Goal: Task Accomplishment & Management: Manage account settings

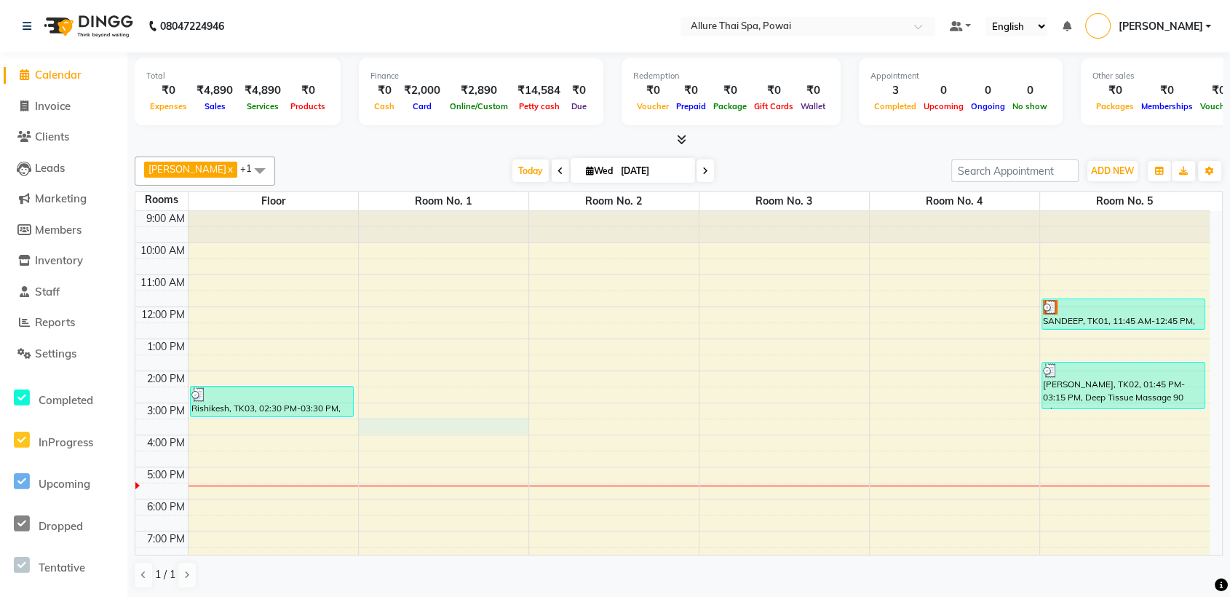
click at [495, 426] on div "9:00 AM 10:00 AM 11:00 AM 12:00 PM 1:00 PM 2:00 PM 3:00 PM 4:00 PM 5:00 PM 6:00…" at bounding box center [672, 451] width 1074 height 480
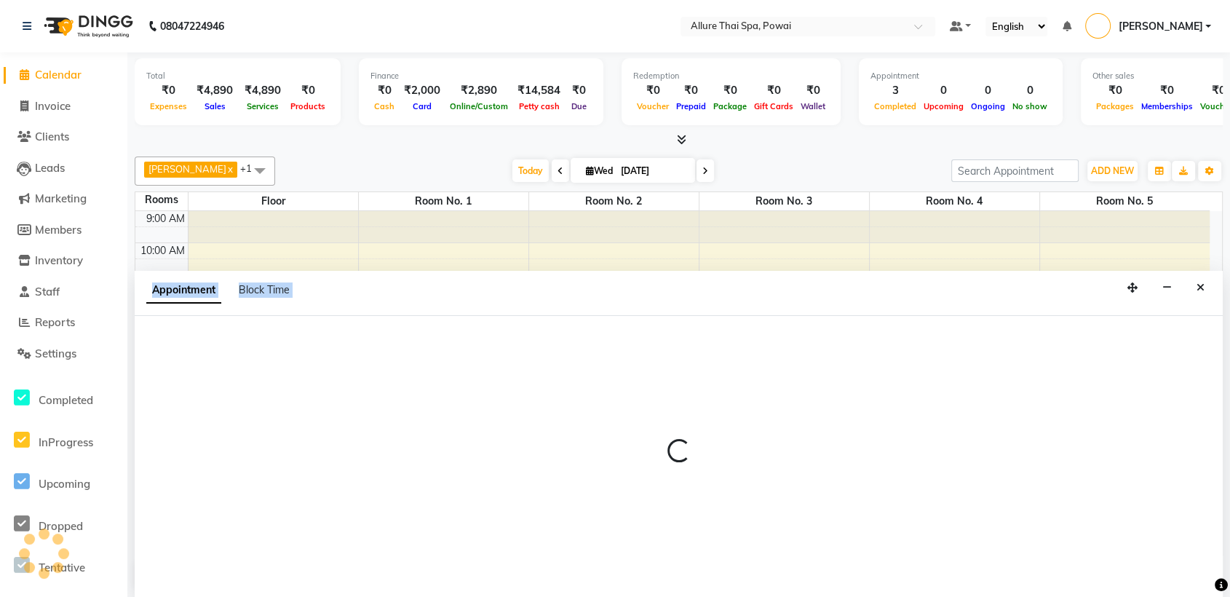
scroll to position [1, 0]
select select "930"
select select "tentative"
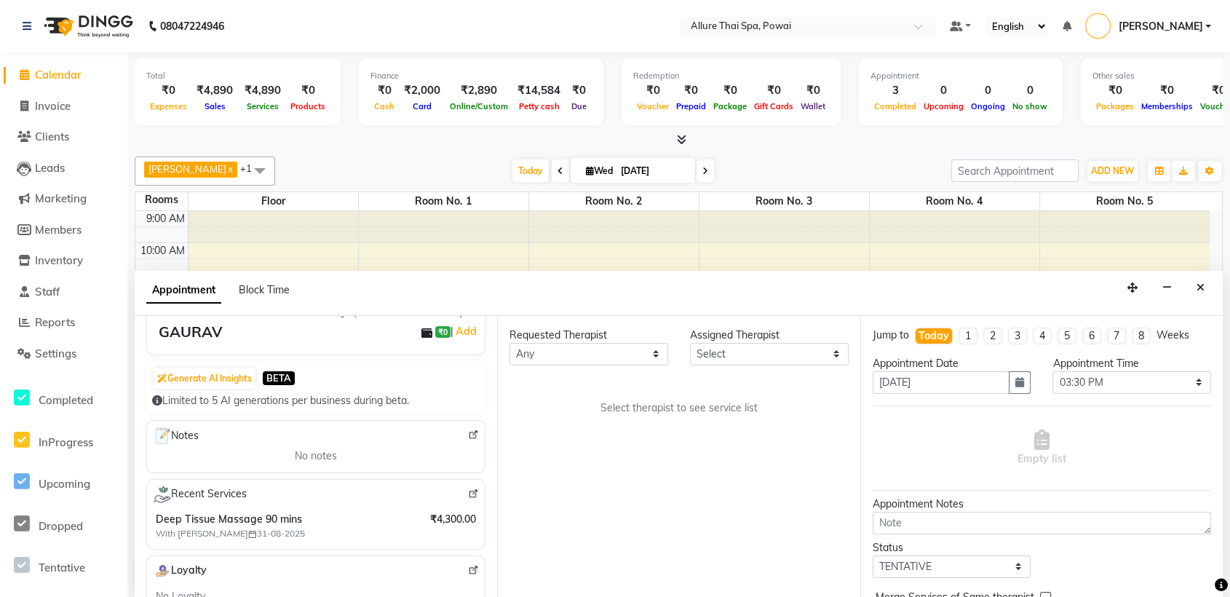
scroll to position [0, 0]
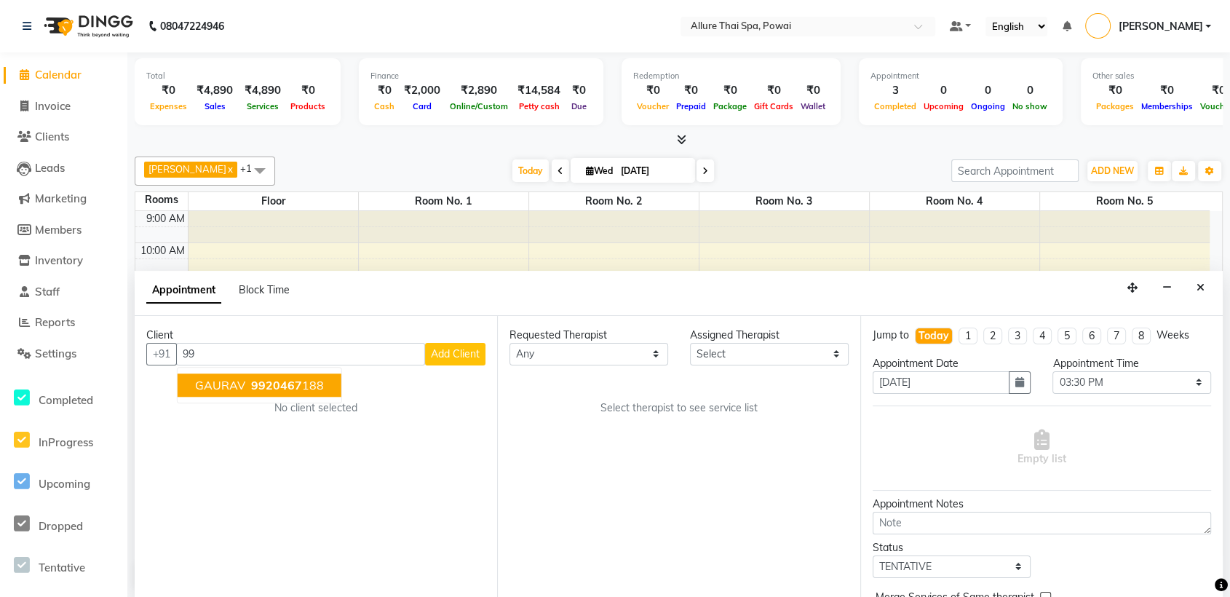
type input "9"
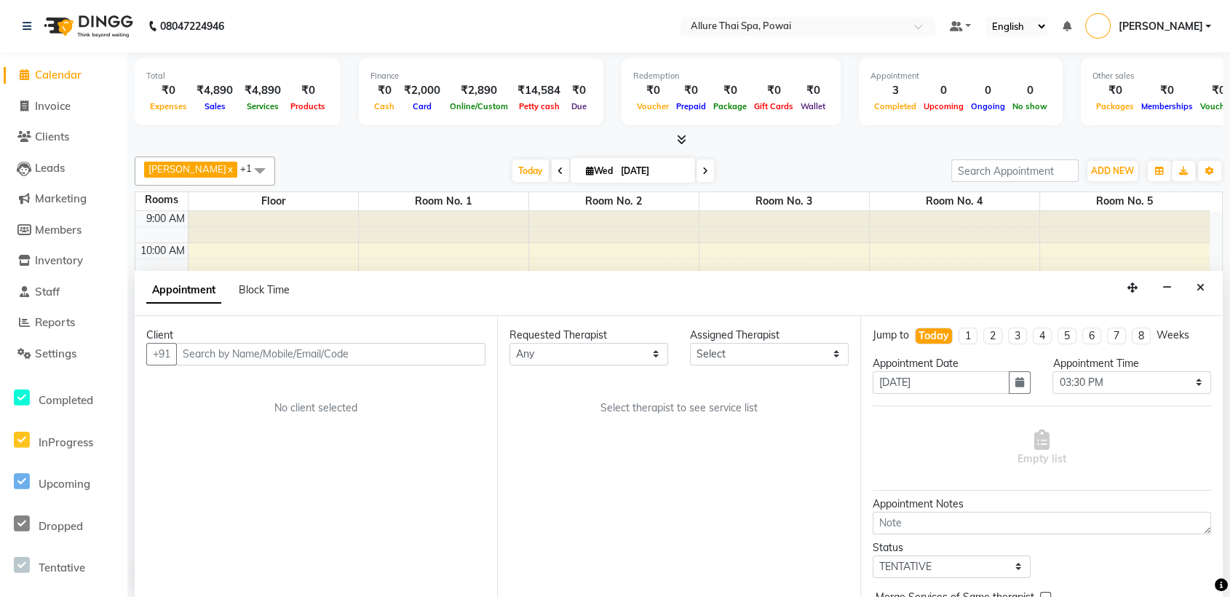
click at [26, 69] on icon at bounding box center [24, 74] width 9 height 11
select select "service"
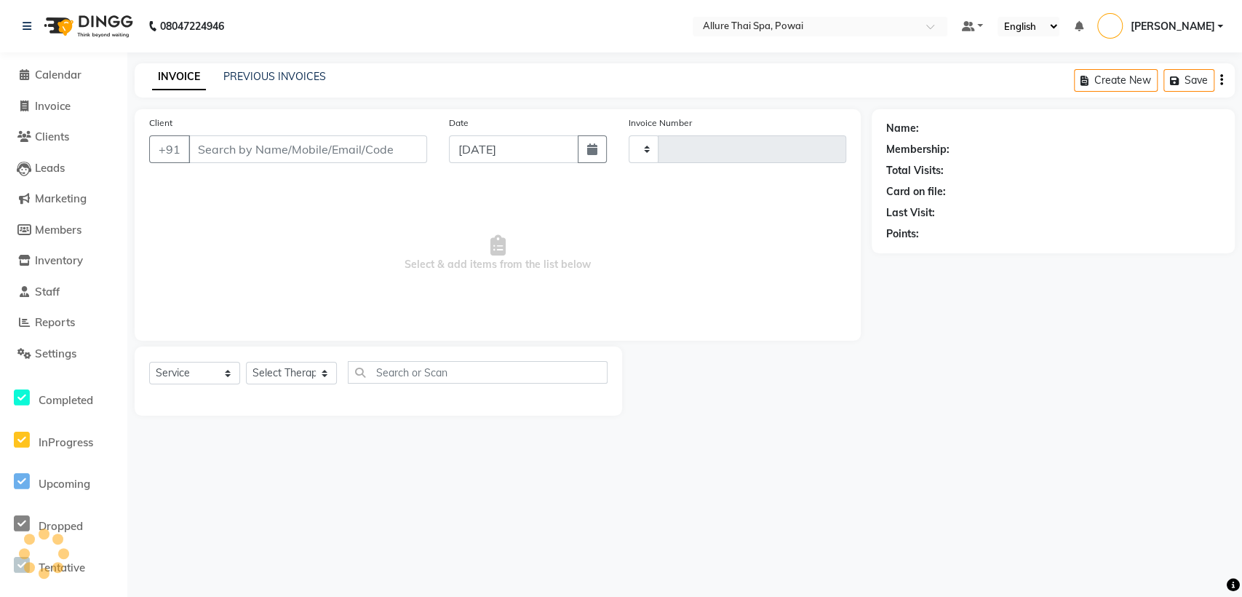
type input "1436"
select select "6686"
type input "7875673237"
select select "69331"
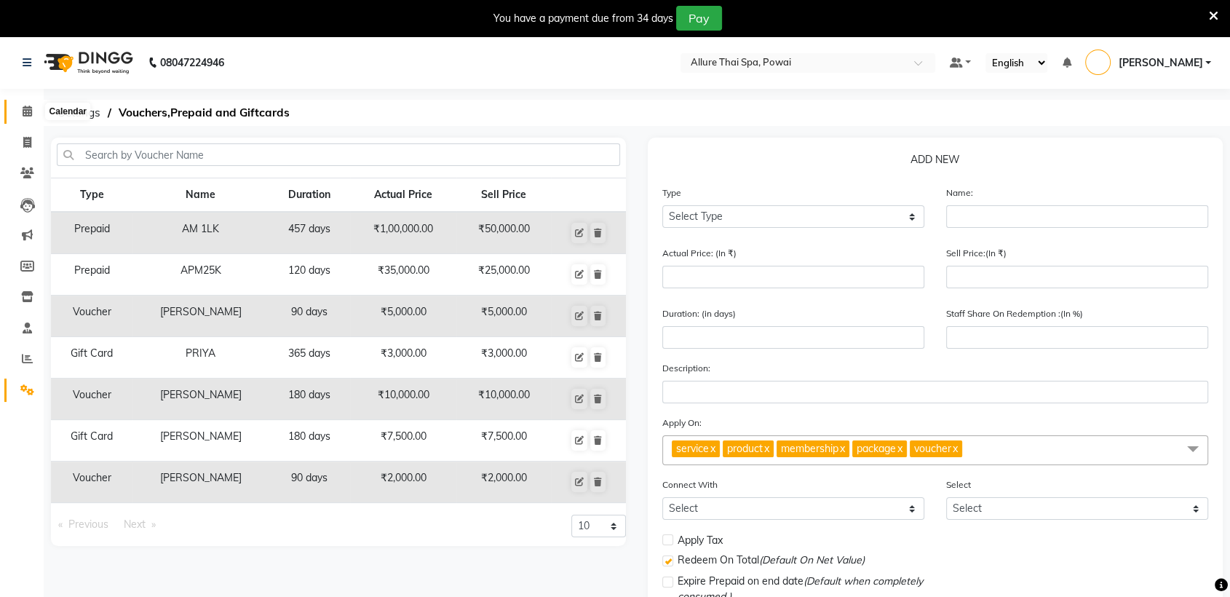
click at [24, 113] on icon at bounding box center [27, 111] width 9 height 11
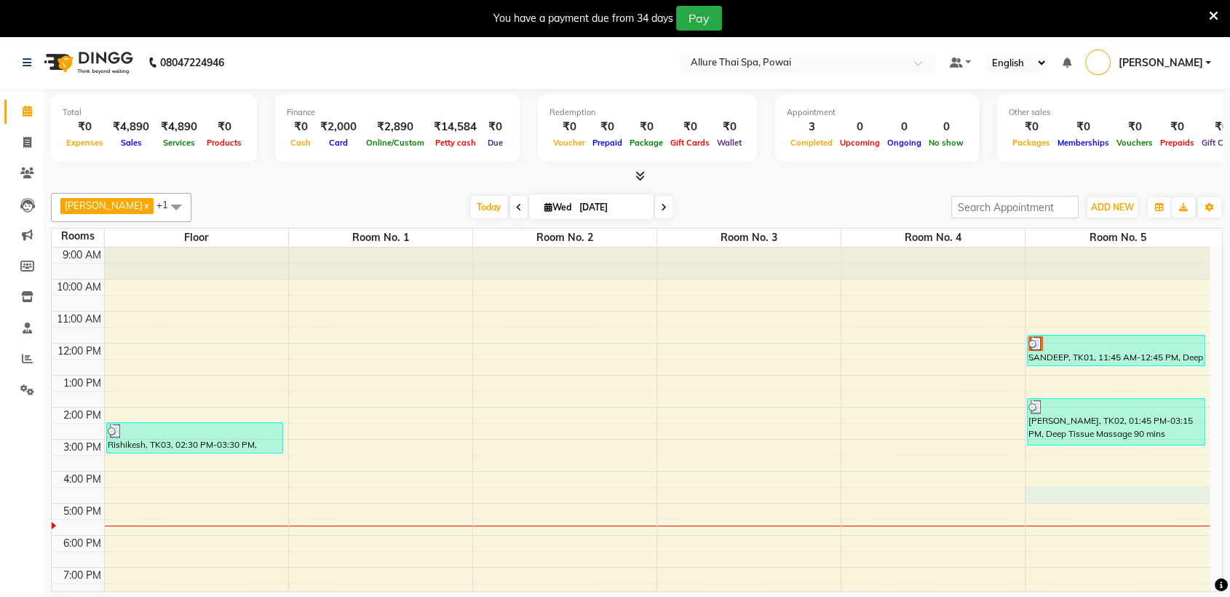
click at [1100, 485] on div "9:00 AM 10:00 AM 11:00 AM 12:00 PM 1:00 PM 2:00 PM 3:00 PM 4:00 PM 5:00 PM 6:00…" at bounding box center [631, 487] width 1158 height 480
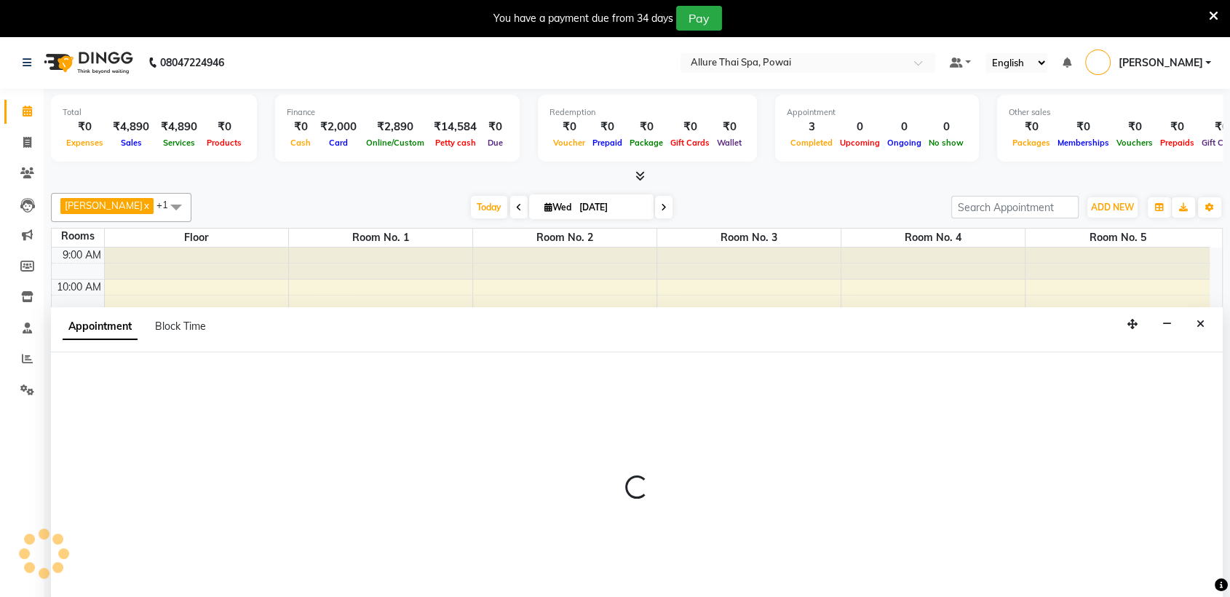
scroll to position [37, 0]
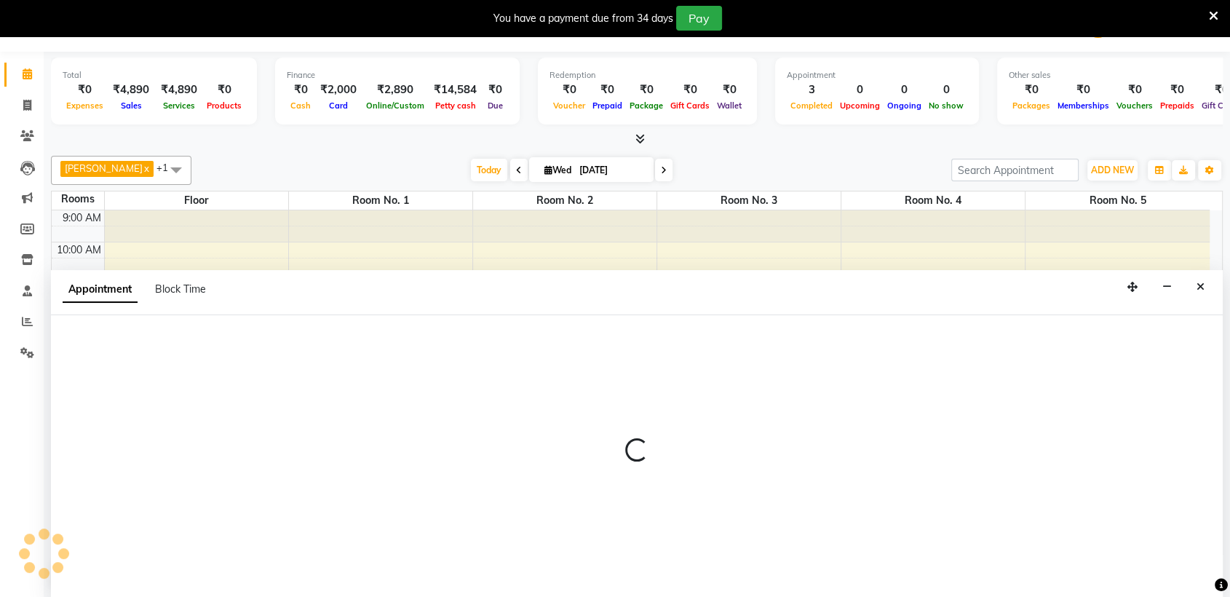
select select "tentative"
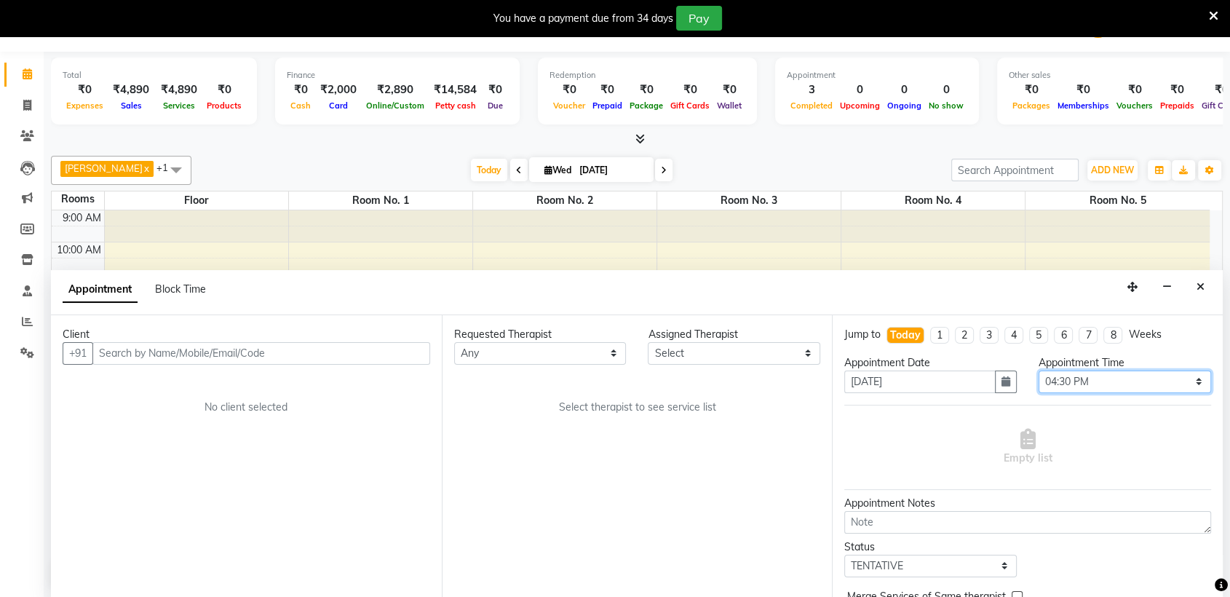
click at [1076, 386] on select "Select 10:00 AM 10:05 AM 10:10 AM 10:15 AM 10:20 AM 10:25 AM 10:30 AM 10:35 AM …" at bounding box center [1124, 381] width 172 height 23
click at [1038, 370] on select "Select 10:00 AM 10:05 AM 10:10 AM 10:15 AM 10:20 AM 10:25 AM 10:30 AM 10:35 AM …" at bounding box center [1124, 381] width 172 height 23
click at [1084, 377] on select "Select 10:00 AM 10:05 AM 10:10 AM 10:15 AM 10:20 AM 10:25 AM 10:30 AM 10:35 AM …" at bounding box center [1124, 381] width 172 height 23
select select "1020"
click at [1038, 370] on select "Select 10:00 AM 10:05 AM 10:10 AM 10:15 AM 10:20 AM 10:25 AM 10:30 AM 10:35 AM …" at bounding box center [1124, 381] width 172 height 23
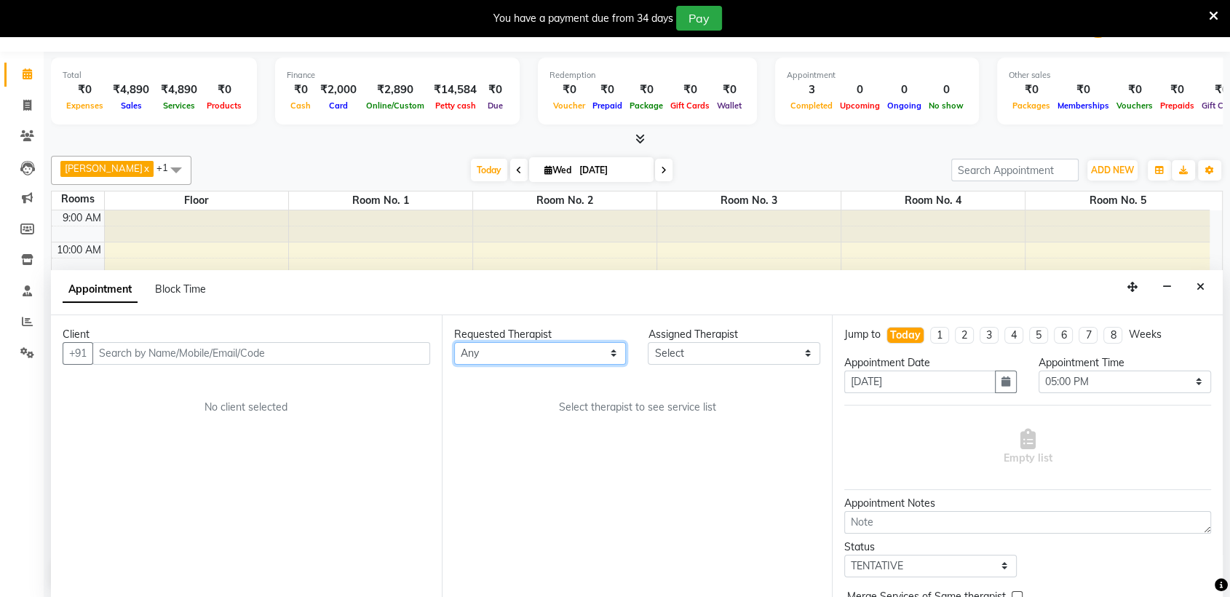
click at [536, 357] on select "Any AKOK Allure Thai Appointment [PERSON_NAME] CHEM [PERSON_NAME] HRIATI [DEMOG…" at bounding box center [540, 353] width 172 height 23
select select "62482"
click at [454, 342] on select "Any AKOK Allure Thai Appointment [PERSON_NAME] CHEM [PERSON_NAME] HRIATI [DEMOG…" at bounding box center [540, 353] width 172 height 23
select select "62482"
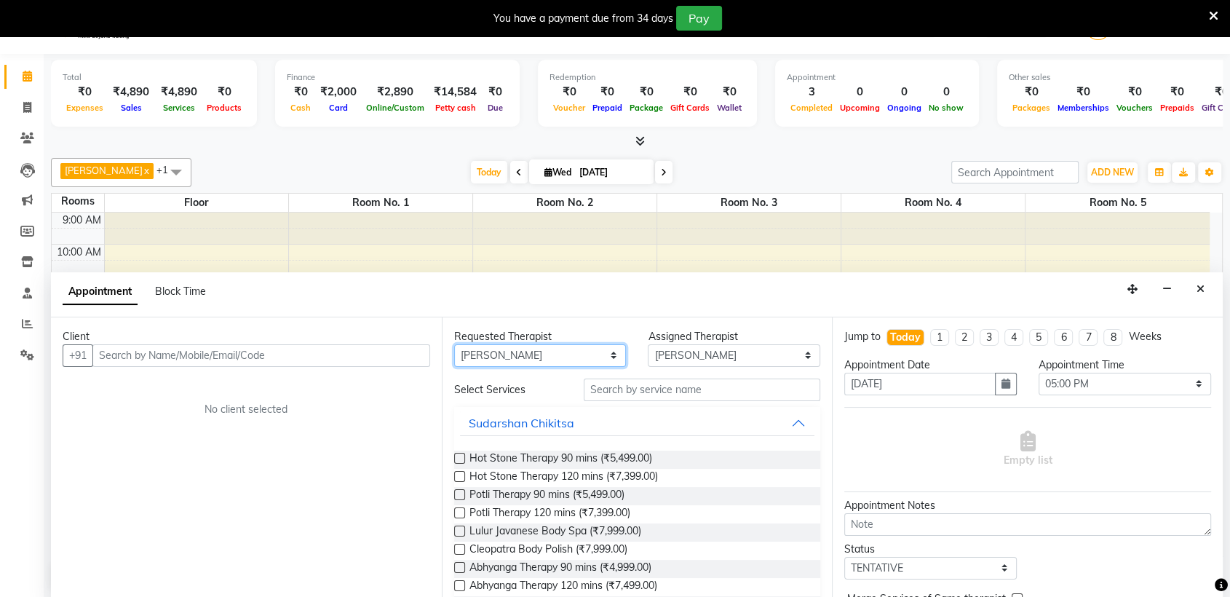
scroll to position [34, 0]
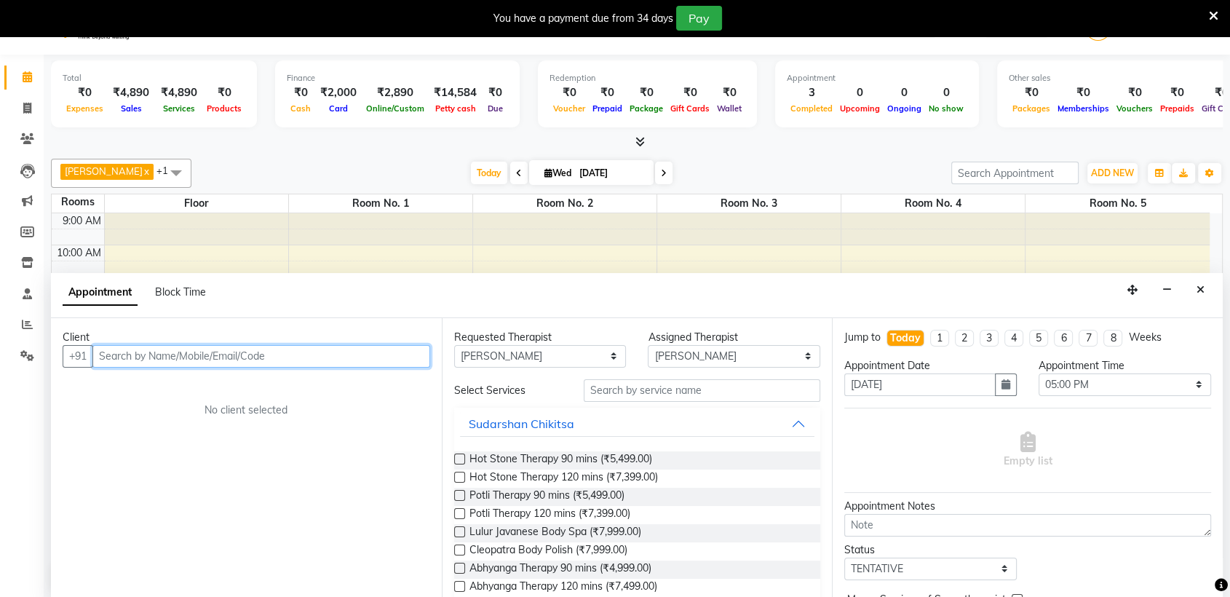
click at [357, 346] on input "text" at bounding box center [261, 356] width 338 height 23
paste input "9820214307"
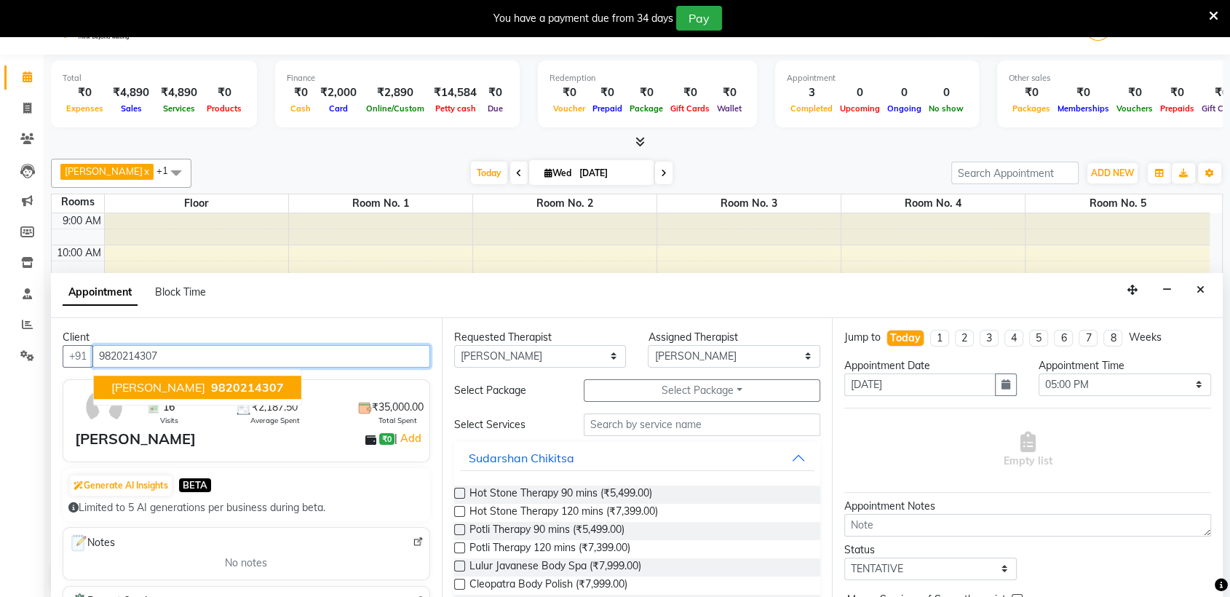
click at [229, 386] on span "9820214307" at bounding box center [247, 387] width 73 height 15
type input "9820214307"
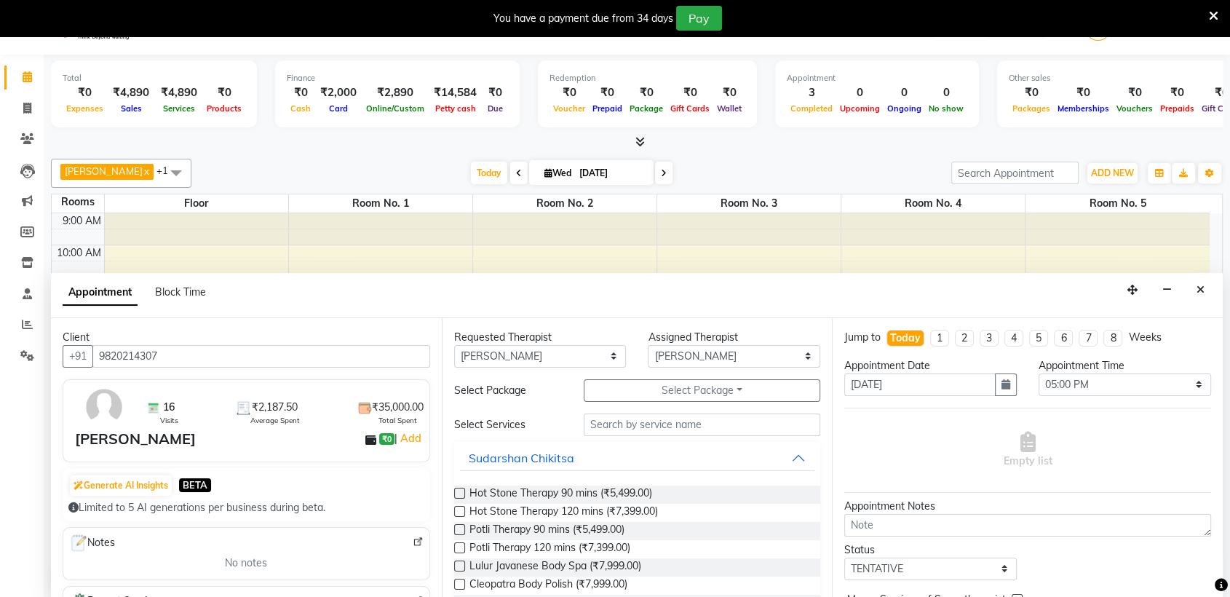
click at [229, 388] on div "16 Visits ₹2,187.50 Average Spent ₹35,000.00 Total Spent" at bounding box center [283, 407] width 280 height 38
click at [697, 422] on input "text" at bounding box center [702, 424] width 237 height 23
click at [681, 386] on button "Select Package Toggle Dropdown" at bounding box center [702, 390] width 237 height 23
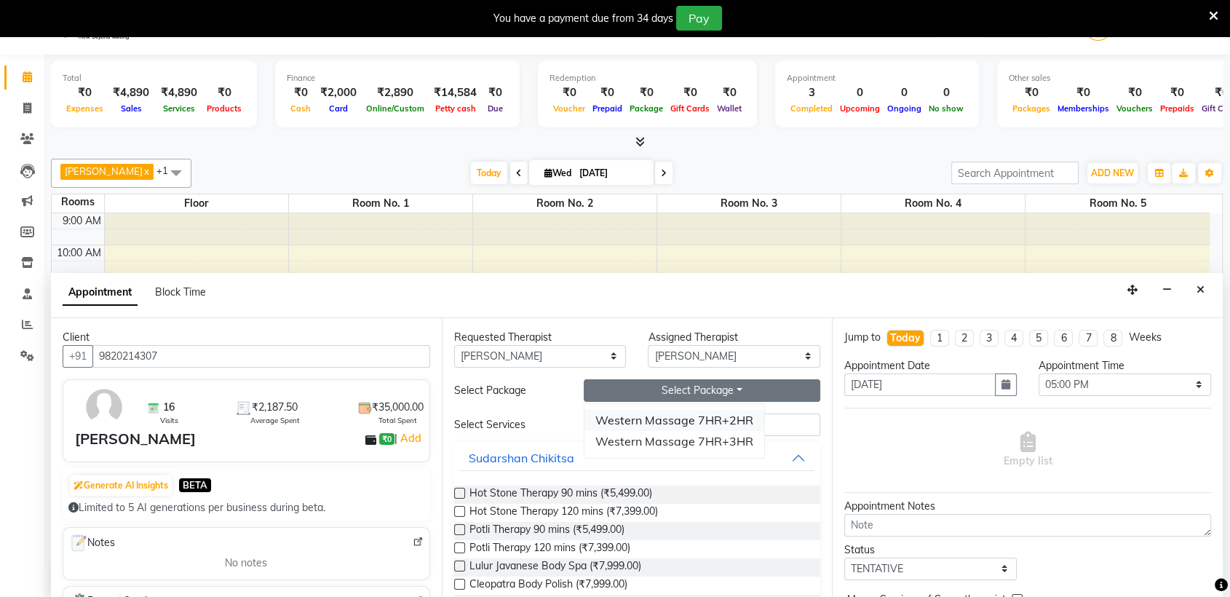
click at [635, 421] on li "Western Massage 7HR+2HR" at bounding box center [674, 420] width 180 height 21
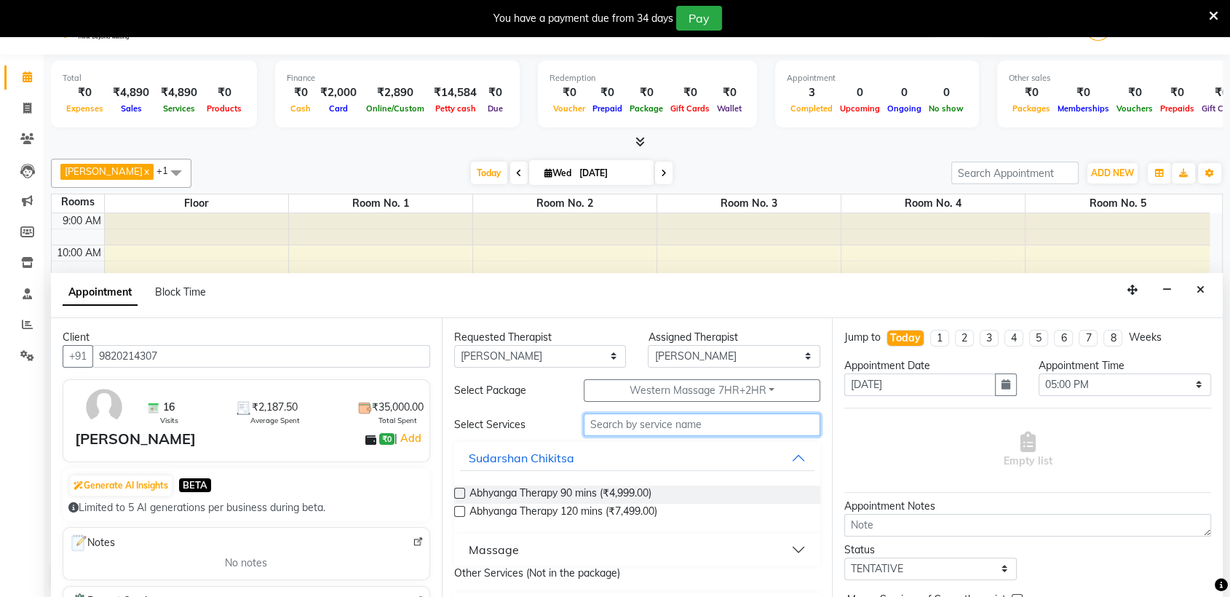
click at [635, 421] on input "text" at bounding box center [702, 424] width 237 height 23
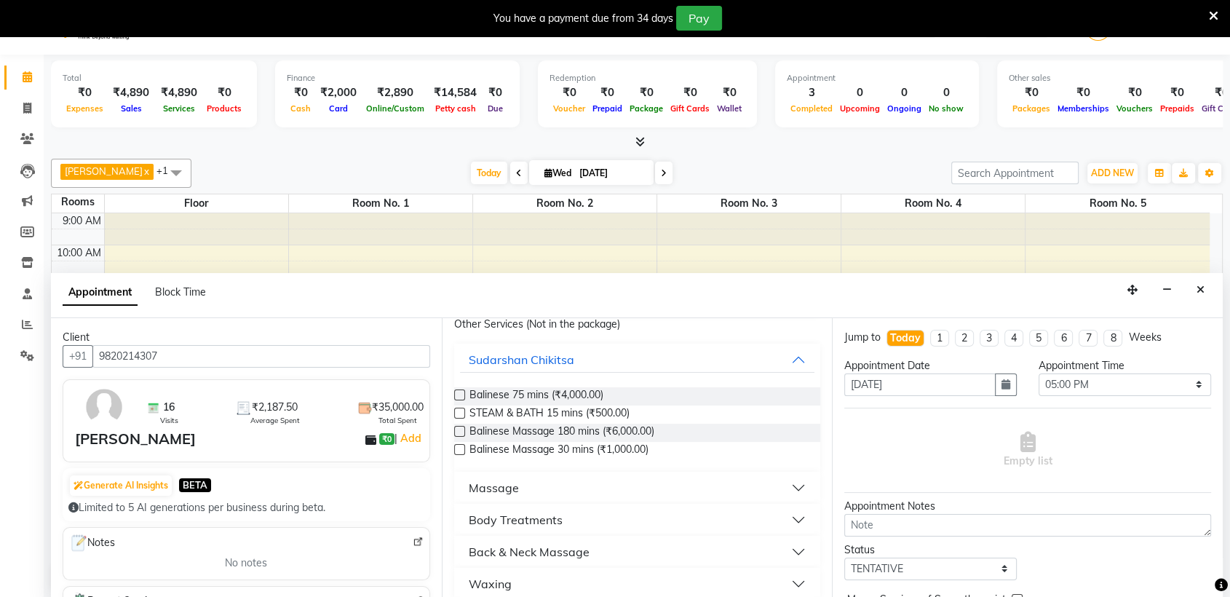
scroll to position [247, 0]
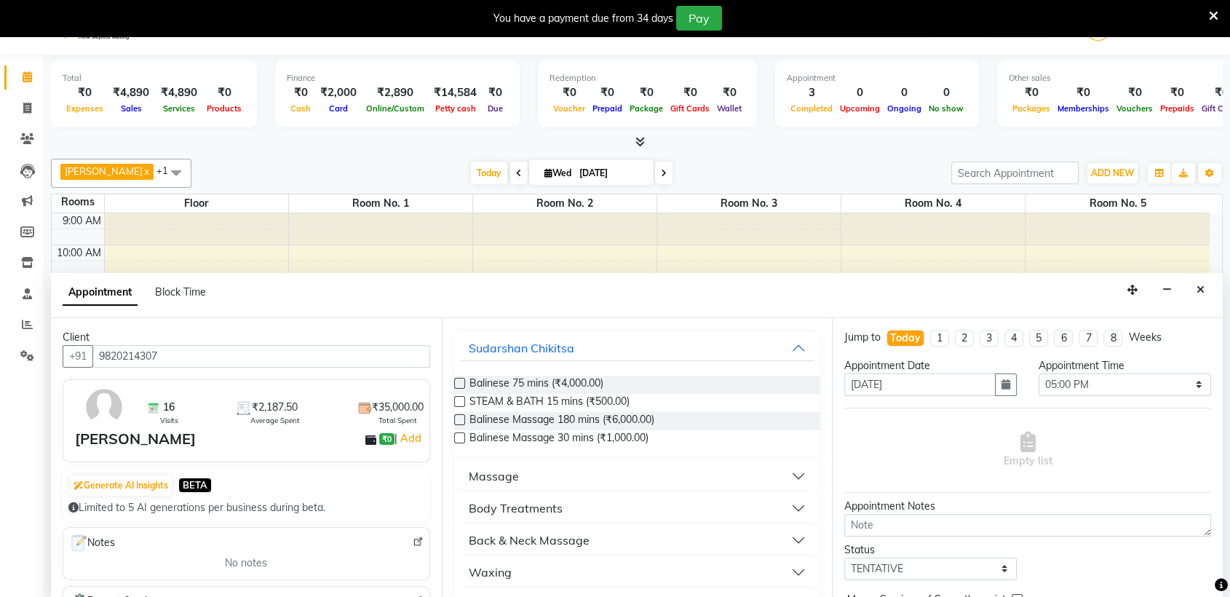
type input "BA"
click at [591, 483] on button "Massage" at bounding box center [637, 476] width 355 height 26
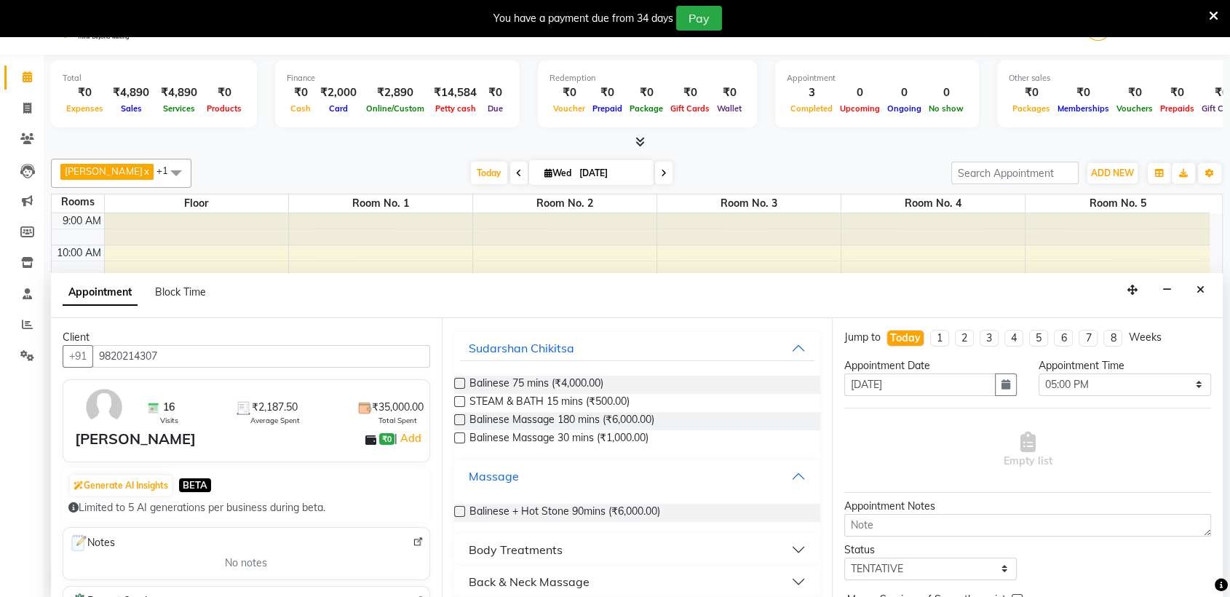
click at [649, 485] on button "Massage" at bounding box center [637, 476] width 355 height 26
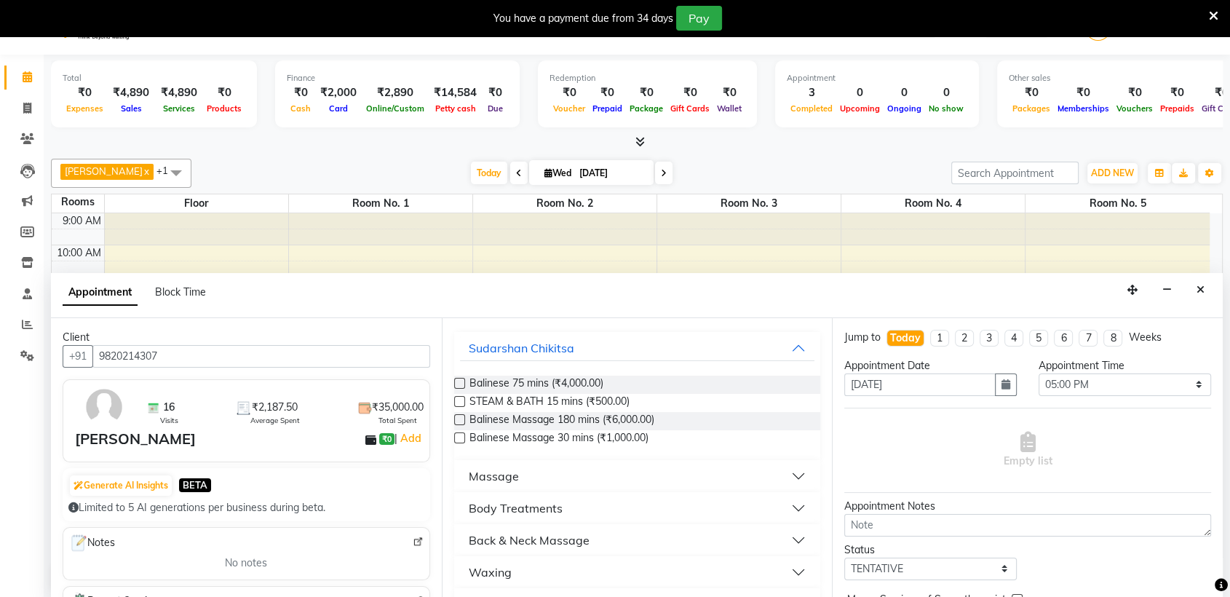
click at [688, 460] on div "Massage" at bounding box center [637, 476] width 367 height 32
click at [675, 480] on button "Massage" at bounding box center [637, 476] width 355 height 26
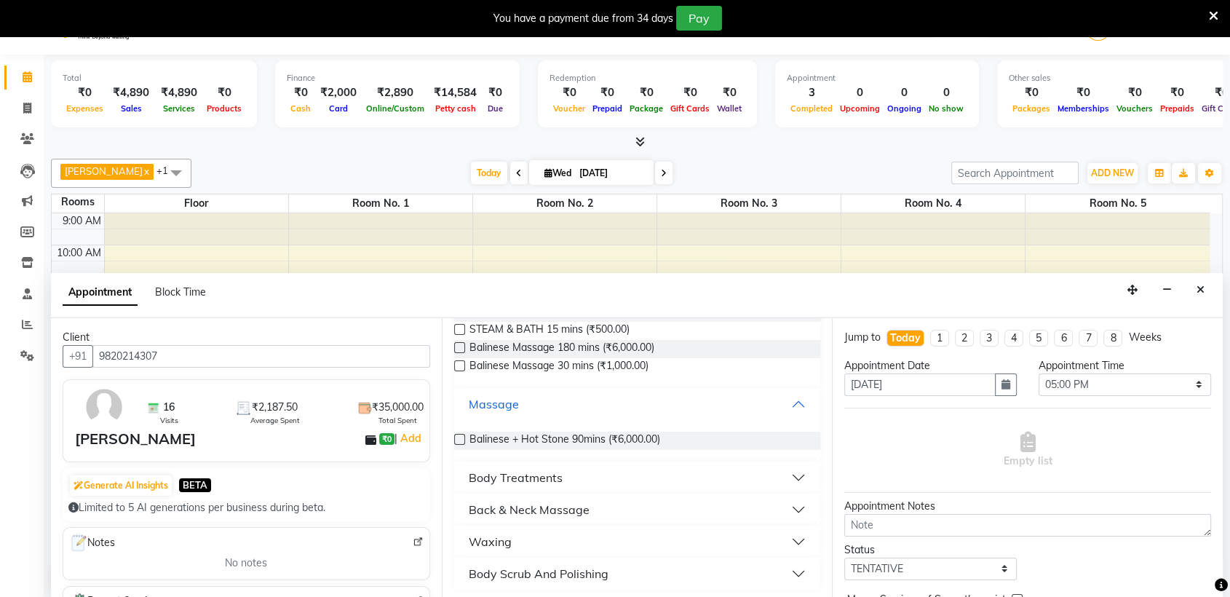
scroll to position [71, 0]
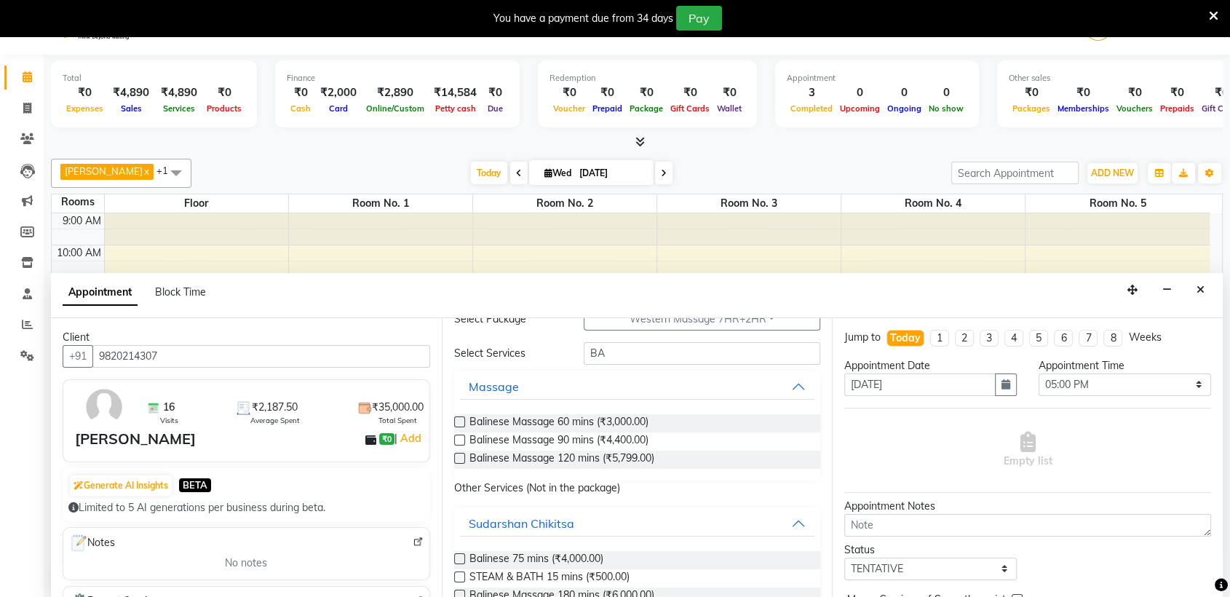
click at [457, 439] on label at bounding box center [459, 439] width 11 height 11
click at [457, 439] on input "checkbox" at bounding box center [458, 441] width 9 height 9
checkbox input "true"
select select "4279"
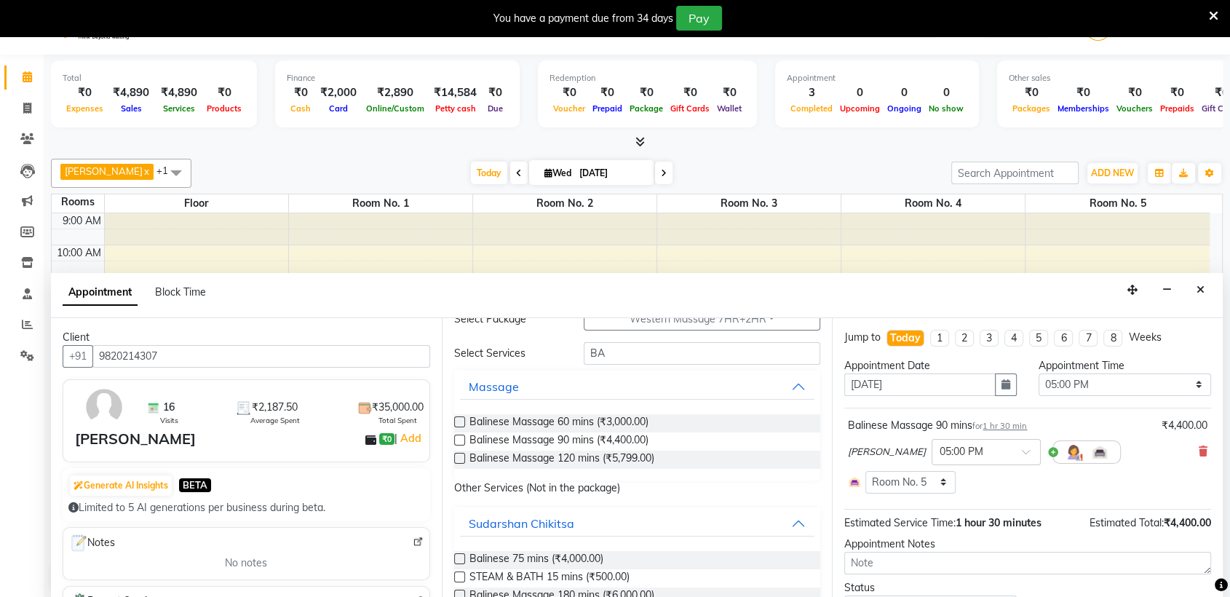
checkbox input "false"
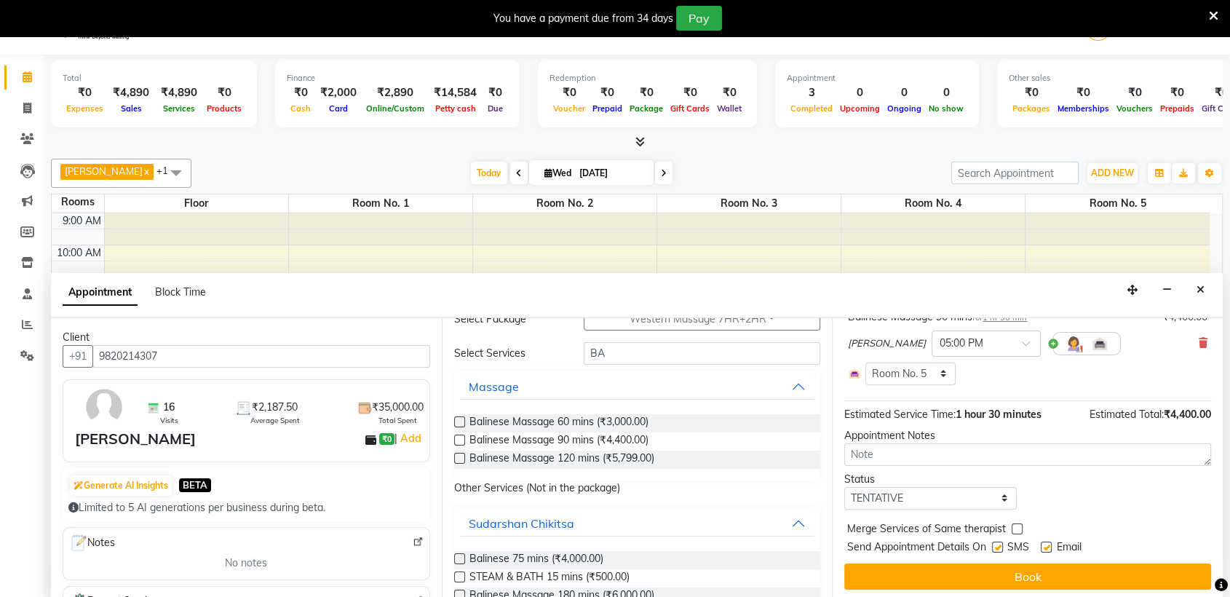
click at [1001, 542] on label at bounding box center [997, 546] width 11 height 11
click at [1001, 544] on input "checkbox" at bounding box center [996, 548] width 9 height 9
checkbox input "false"
click at [1051, 543] on label at bounding box center [1046, 546] width 11 height 11
click at [1050, 544] on input "checkbox" at bounding box center [1045, 548] width 9 height 9
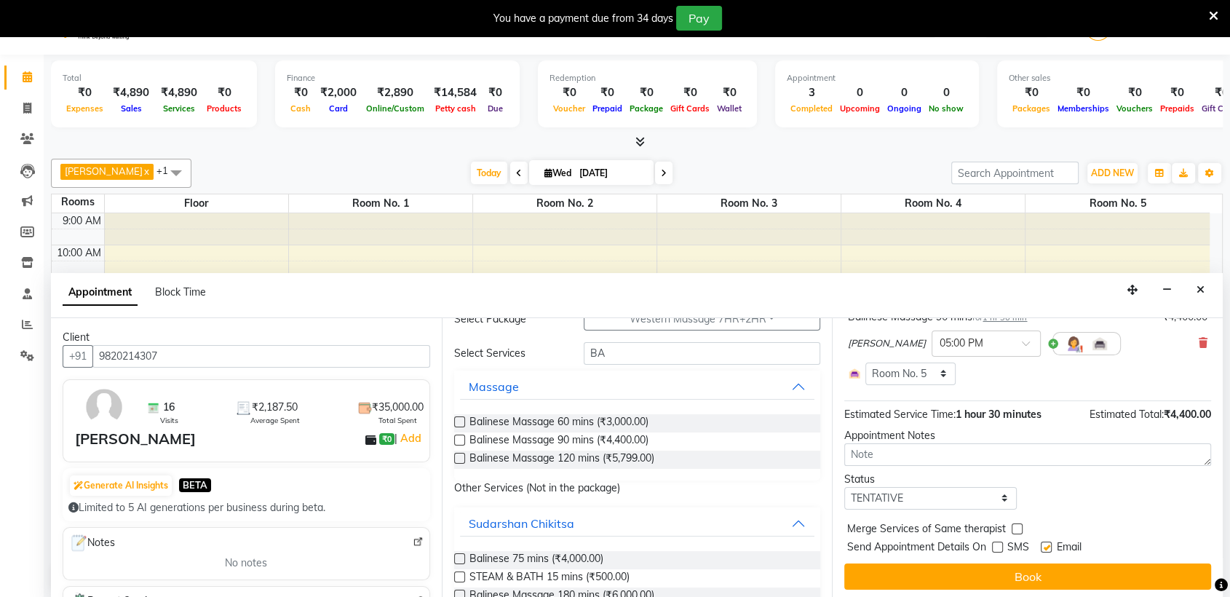
checkbox input "false"
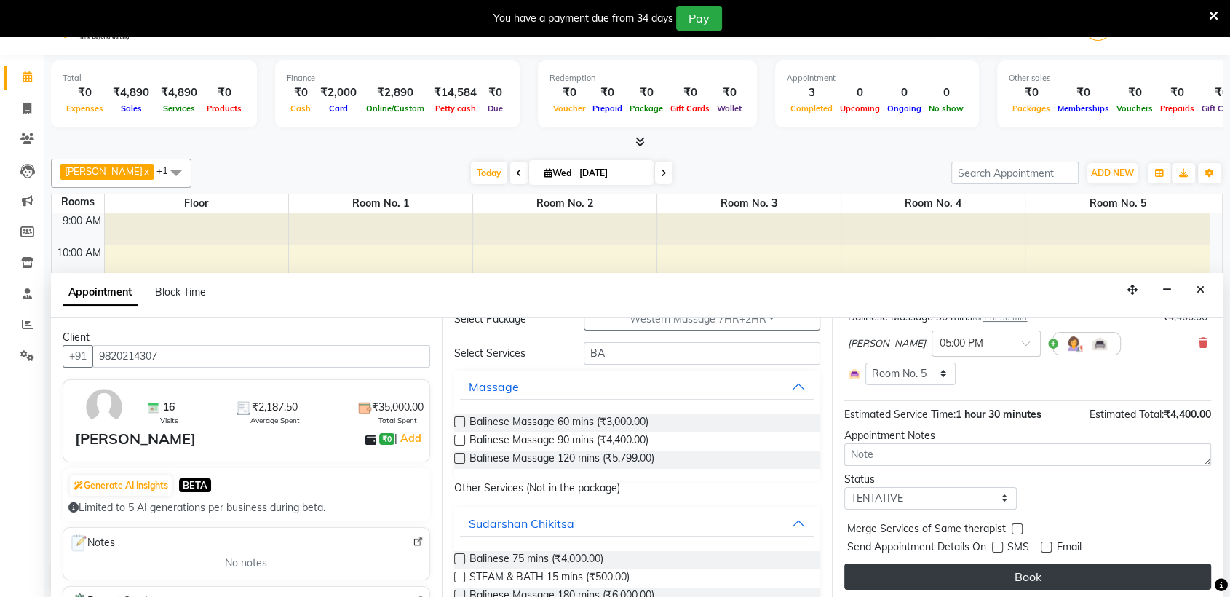
click at [1016, 563] on button "Book" at bounding box center [1027, 576] width 367 height 26
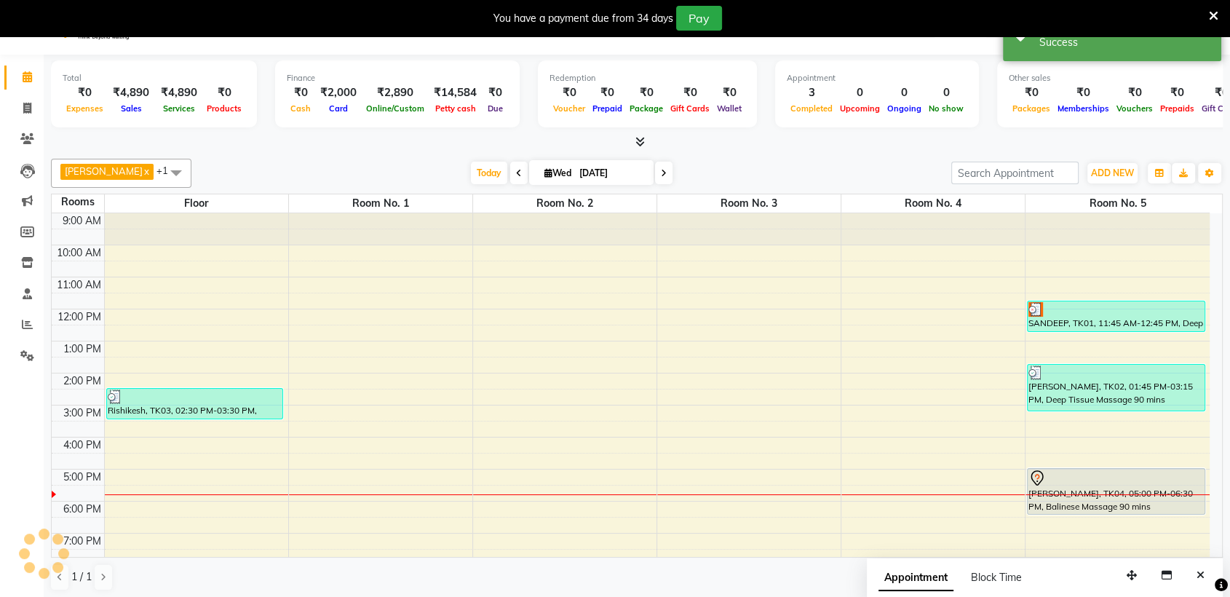
scroll to position [0, 0]
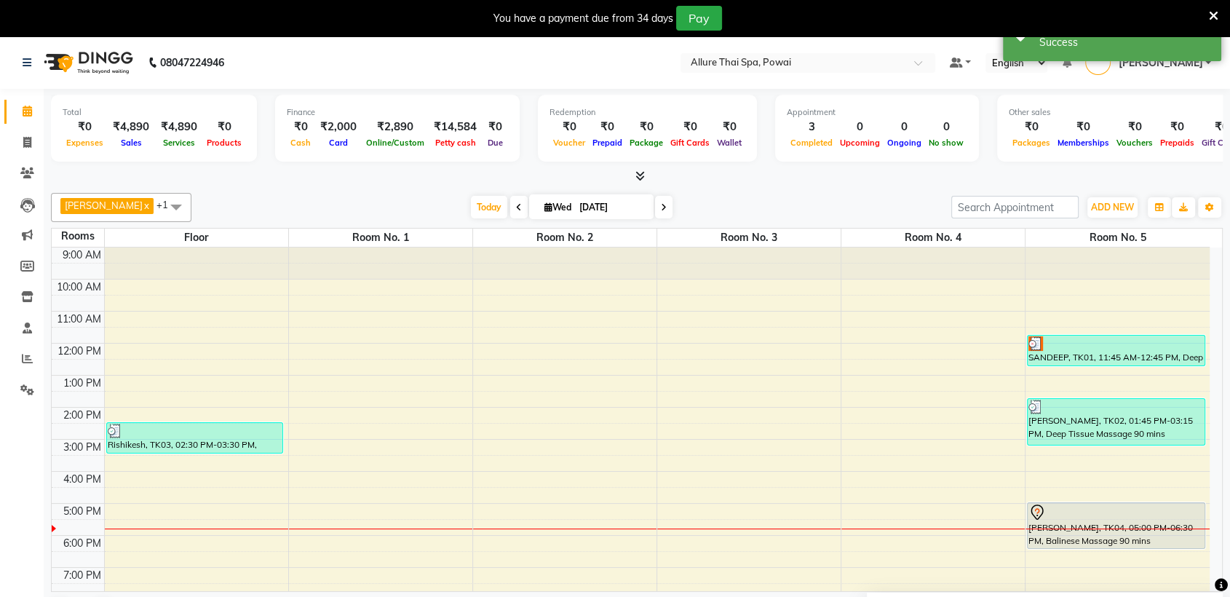
click at [1082, 515] on div at bounding box center [1115, 512] width 175 height 17
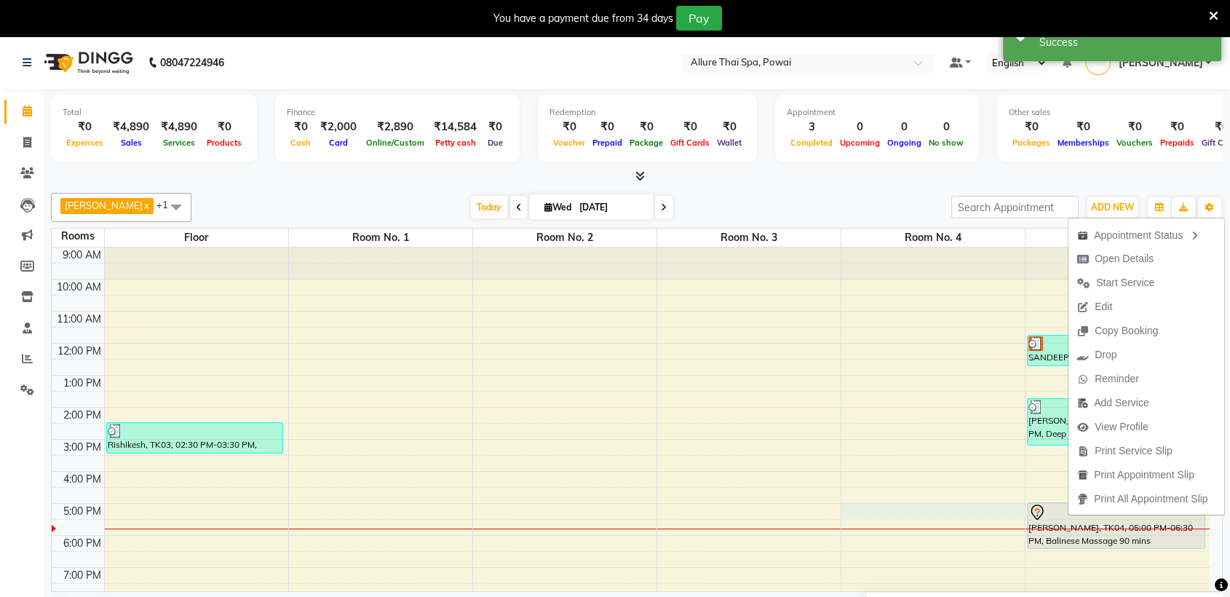
click at [966, 517] on div "9:00 AM 10:00 AM 11:00 AM 12:00 PM 1:00 PM 2:00 PM 3:00 PM 4:00 PM 5:00 PM 6:00…" at bounding box center [631, 487] width 1158 height 480
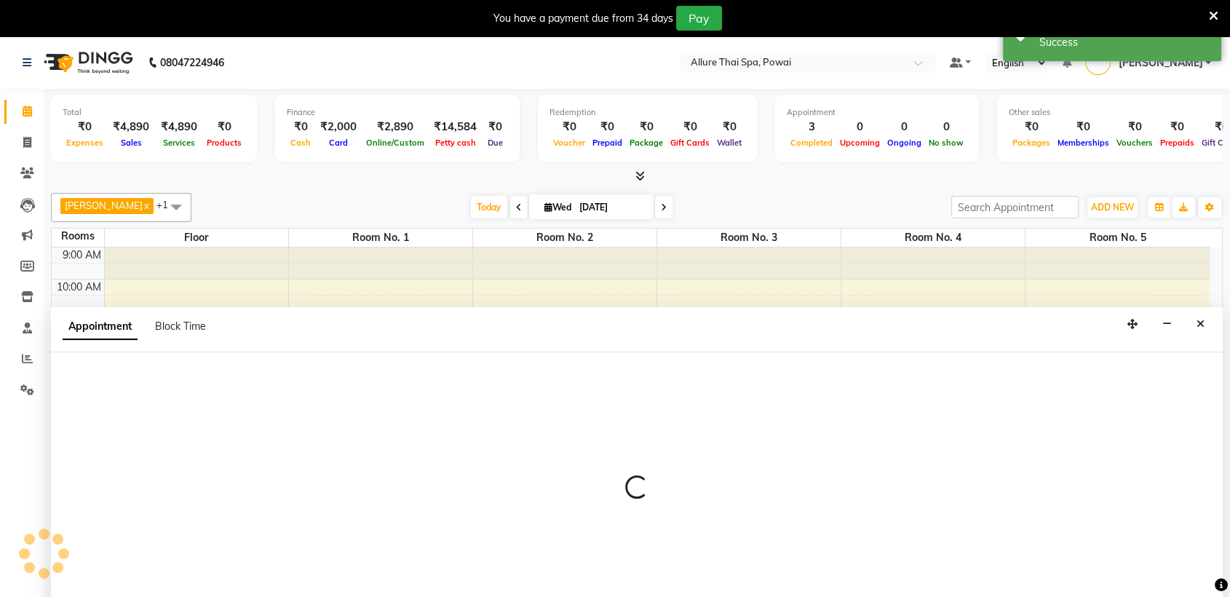
scroll to position [37, 0]
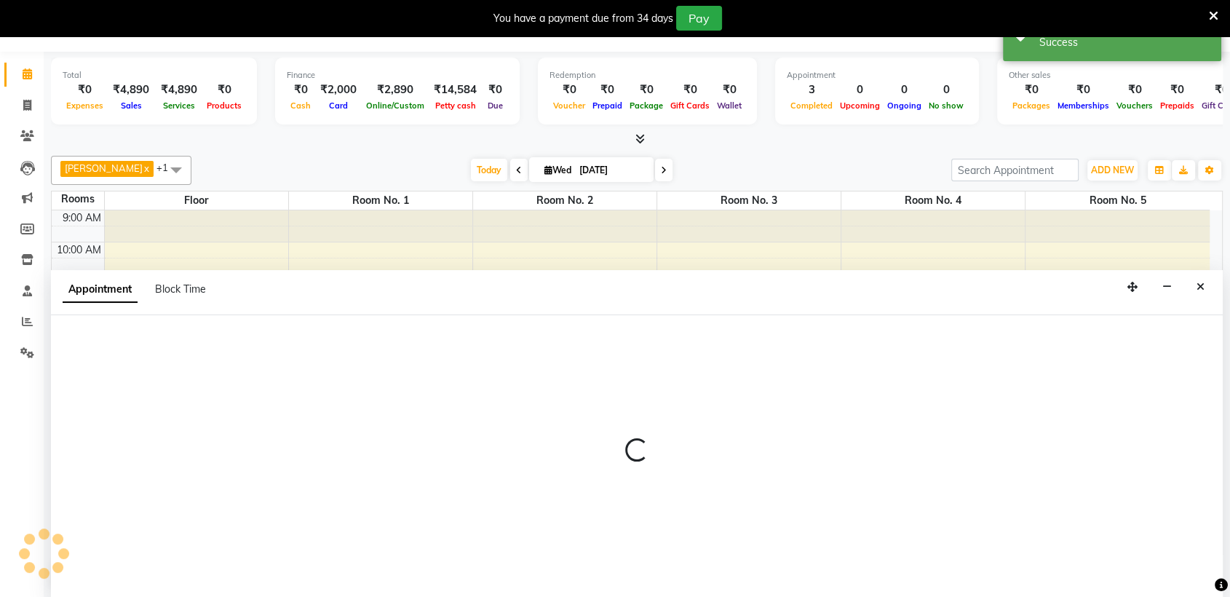
select select "tentative"
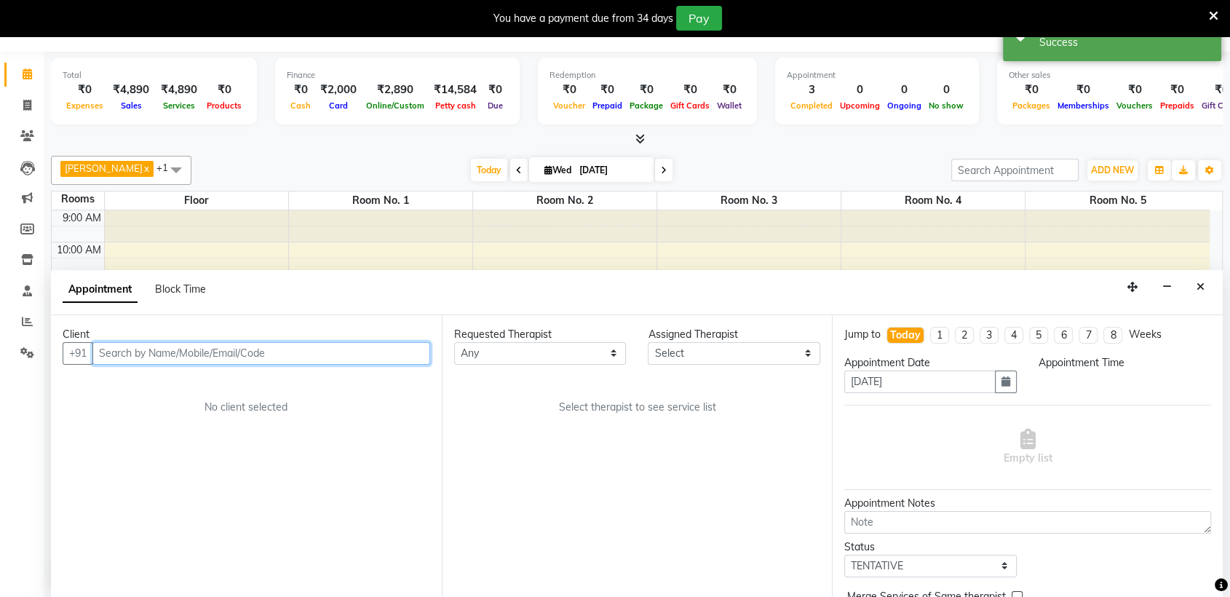
select select "1020"
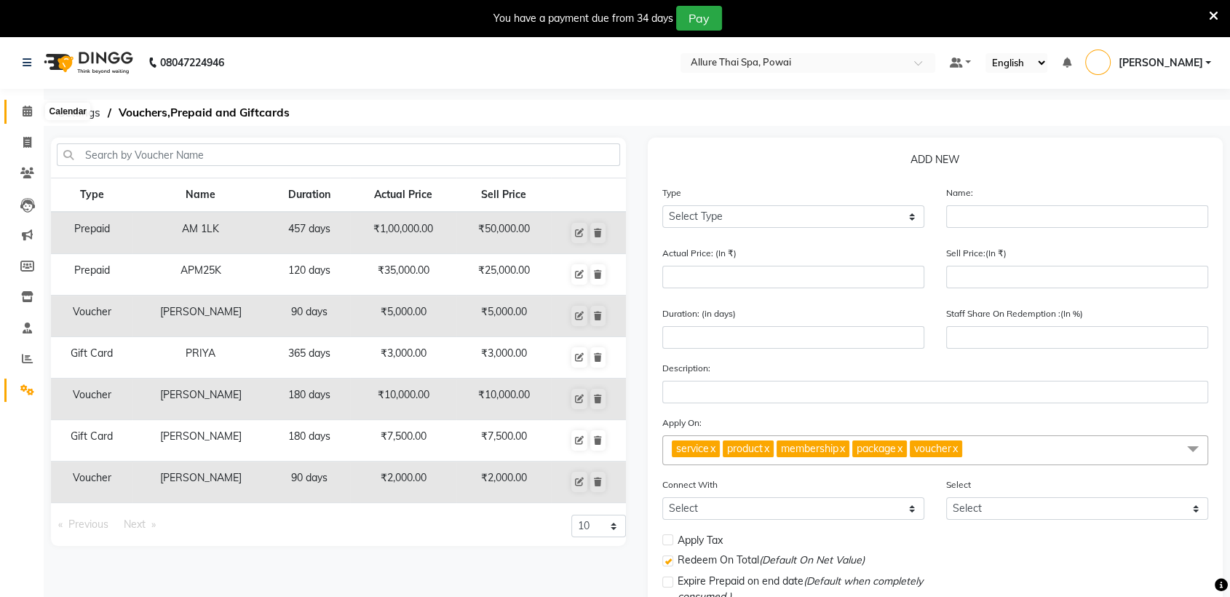
click at [25, 113] on icon at bounding box center [27, 111] width 9 height 11
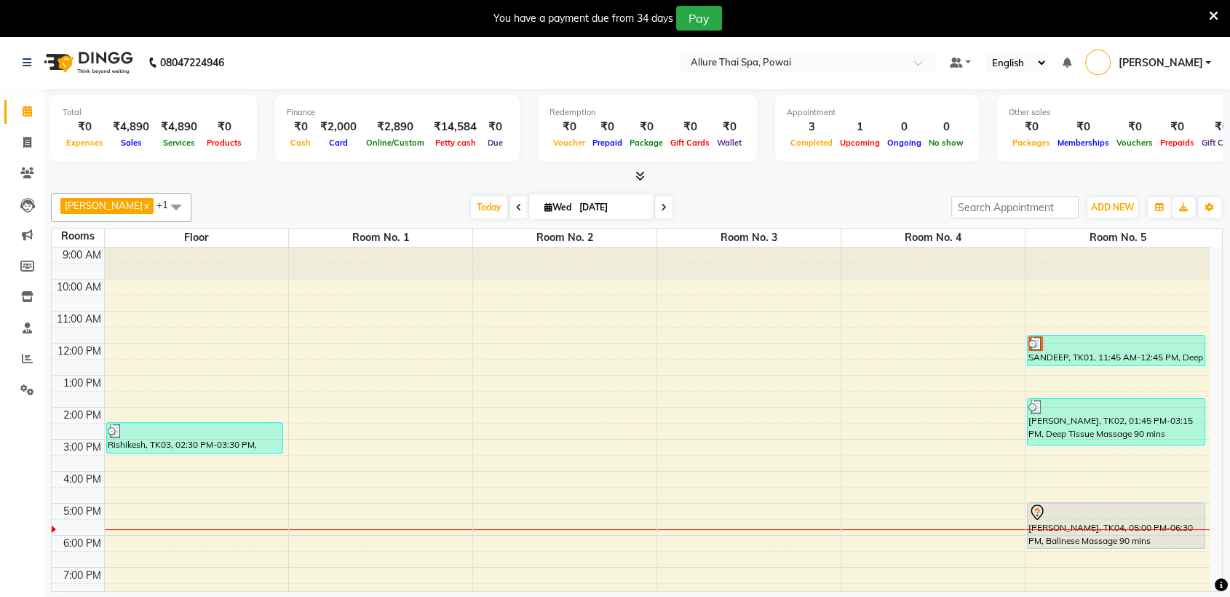
click at [1073, 512] on div at bounding box center [1115, 512] width 175 height 17
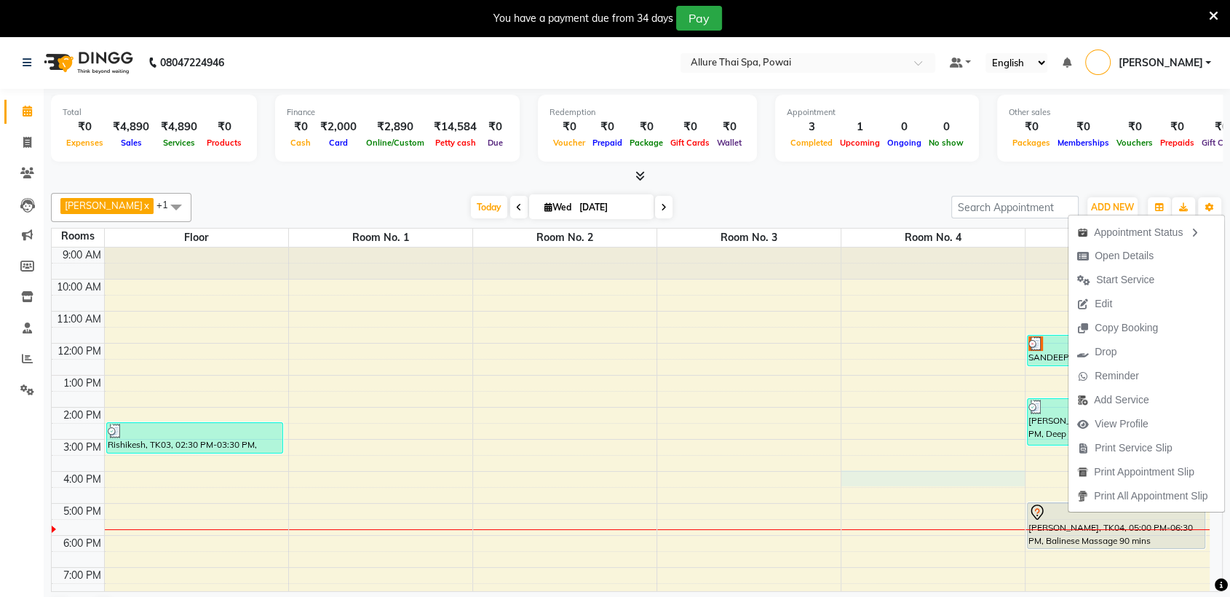
click at [917, 473] on div "9:00 AM 10:00 AM 11:00 AM 12:00 PM 1:00 PM 2:00 PM 3:00 PM 4:00 PM 5:00 PM 6:00…" at bounding box center [631, 487] width 1158 height 480
select select "960"
select select "tentative"
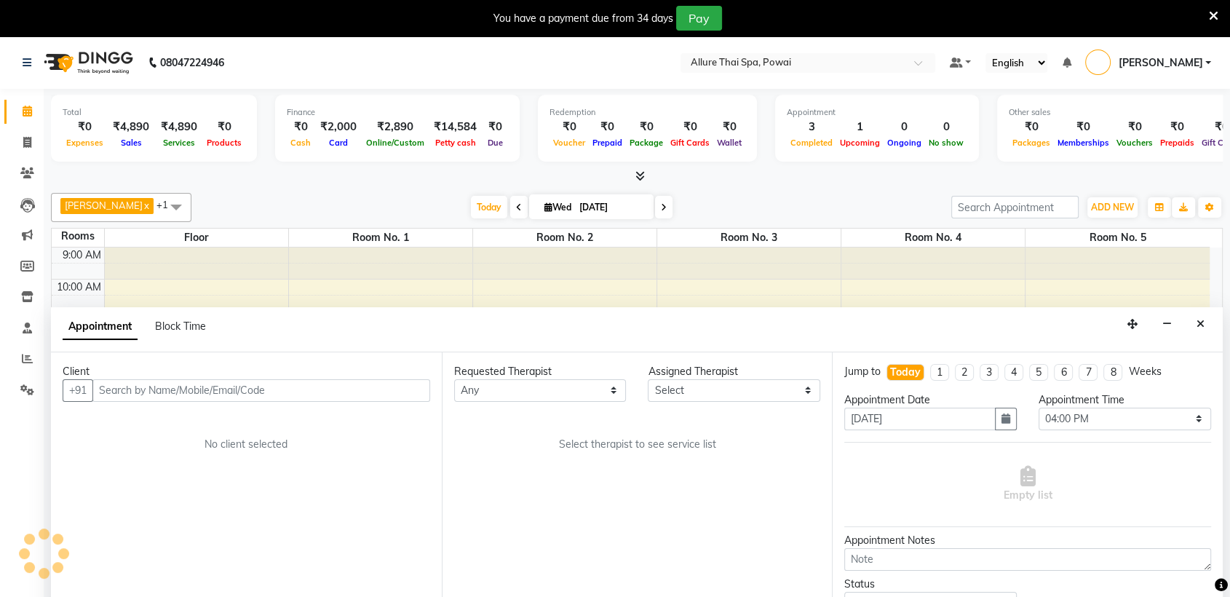
scroll to position [37, 0]
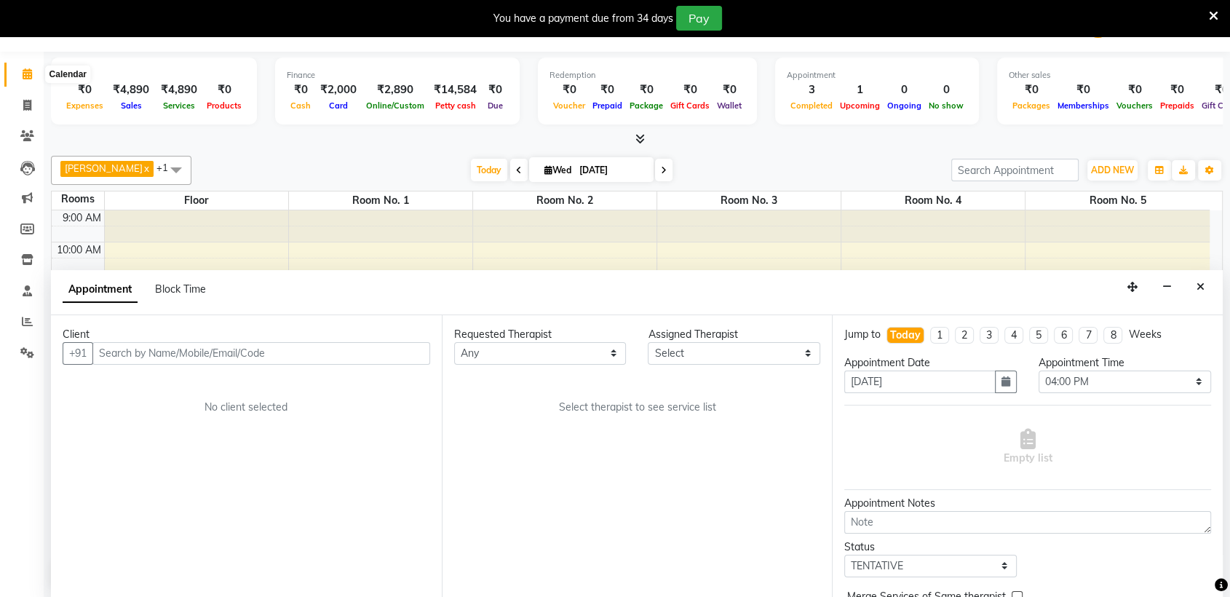
click at [25, 77] on icon at bounding box center [27, 73] width 9 height 11
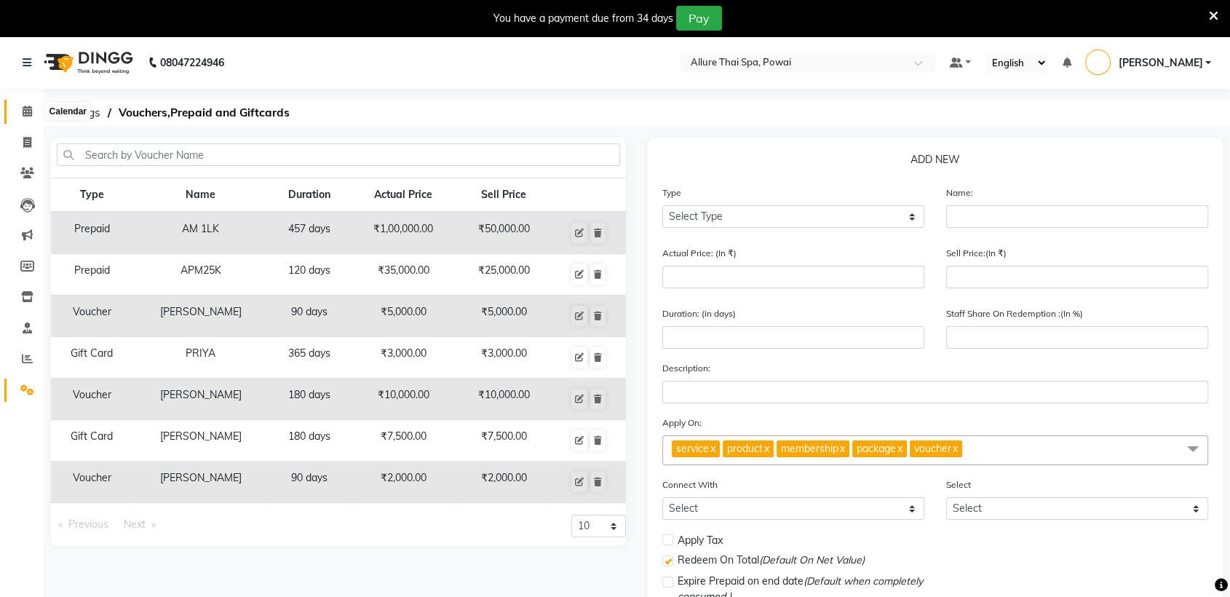
click at [29, 109] on icon at bounding box center [27, 111] width 9 height 11
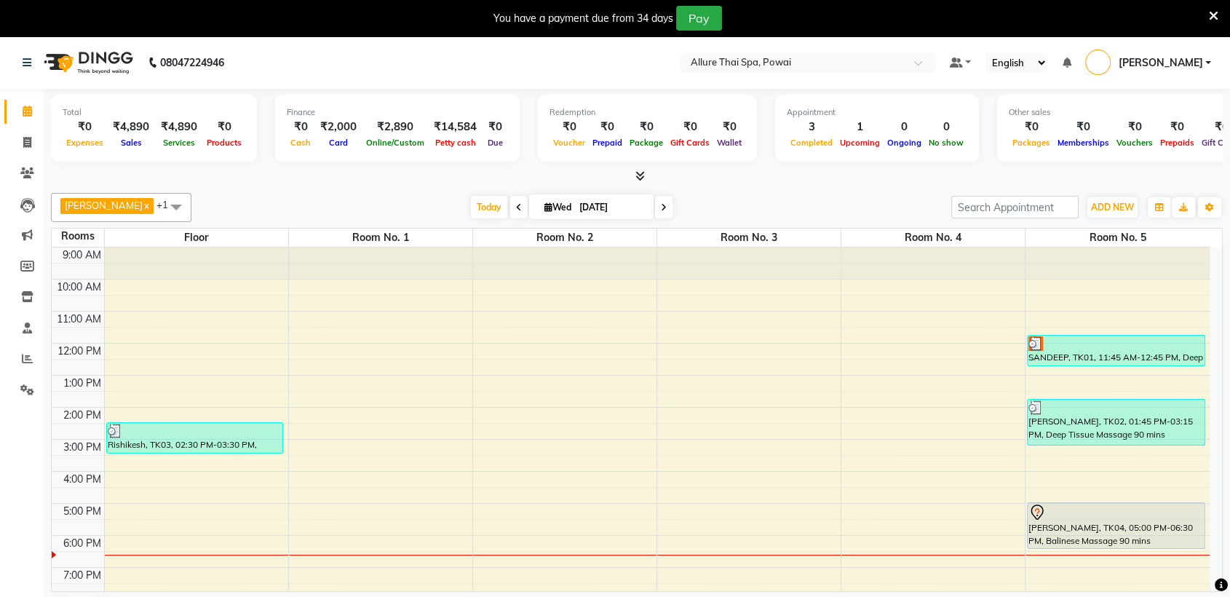
click at [837, 237] on span "Room No. 3" at bounding box center [748, 238] width 183 height 18
click at [838, 459] on div "9:00 AM 10:00 AM 11:00 AM 12:00 PM 1:00 PM 2:00 PM 3:00 PM 4:00 PM 5:00 PM 6:00…" at bounding box center [631, 487] width 1158 height 480
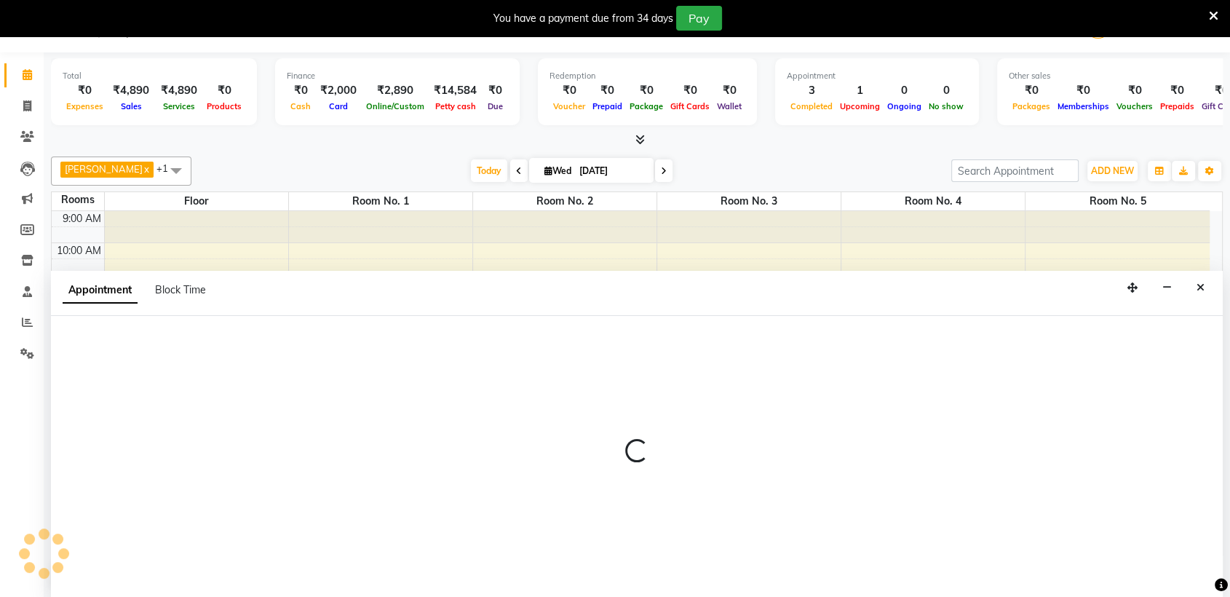
scroll to position [37, 0]
select select "930"
select select "tentative"
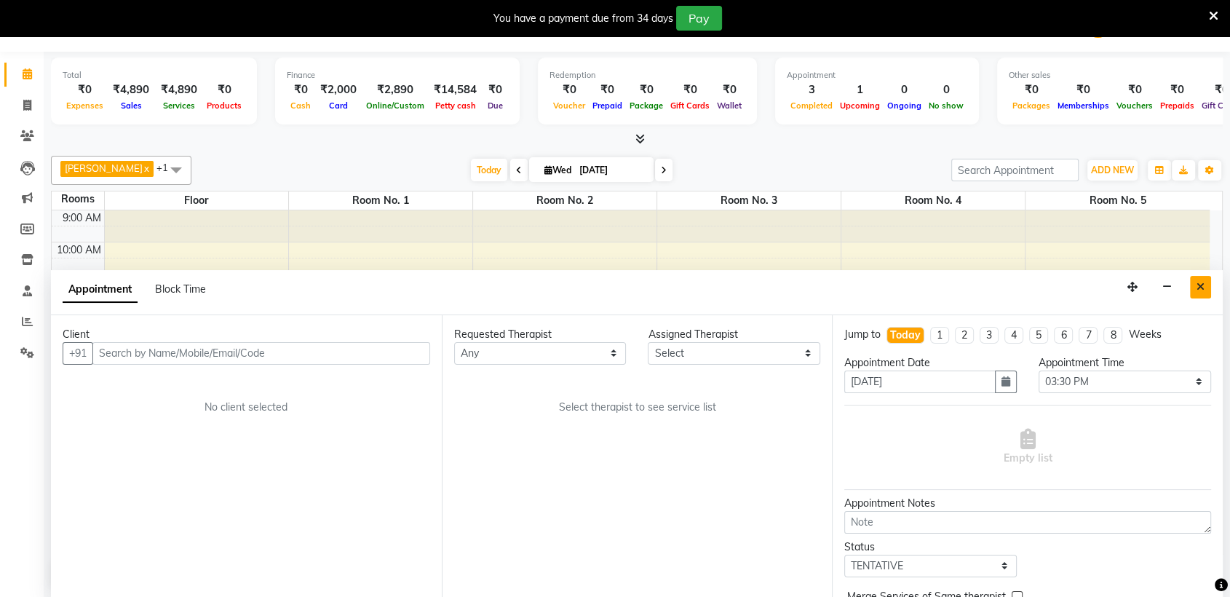
click at [1199, 279] on button "Close" at bounding box center [1200, 287] width 21 height 23
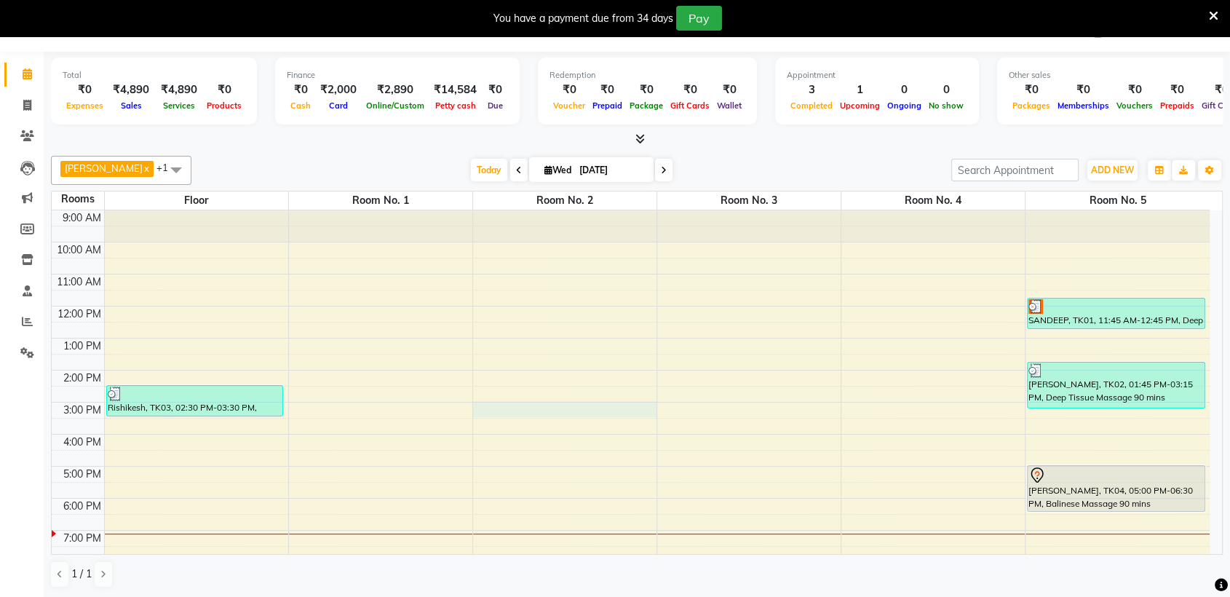
click at [579, 409] on div "9:00 AM 10:00 AM 11:00 AM 12:00 PM 1:00 PM 2:00 PM 3:00 PM 4:00 PM 5:00 PM 6:00…" at bounding box center [631, 450] width 1158 height 480
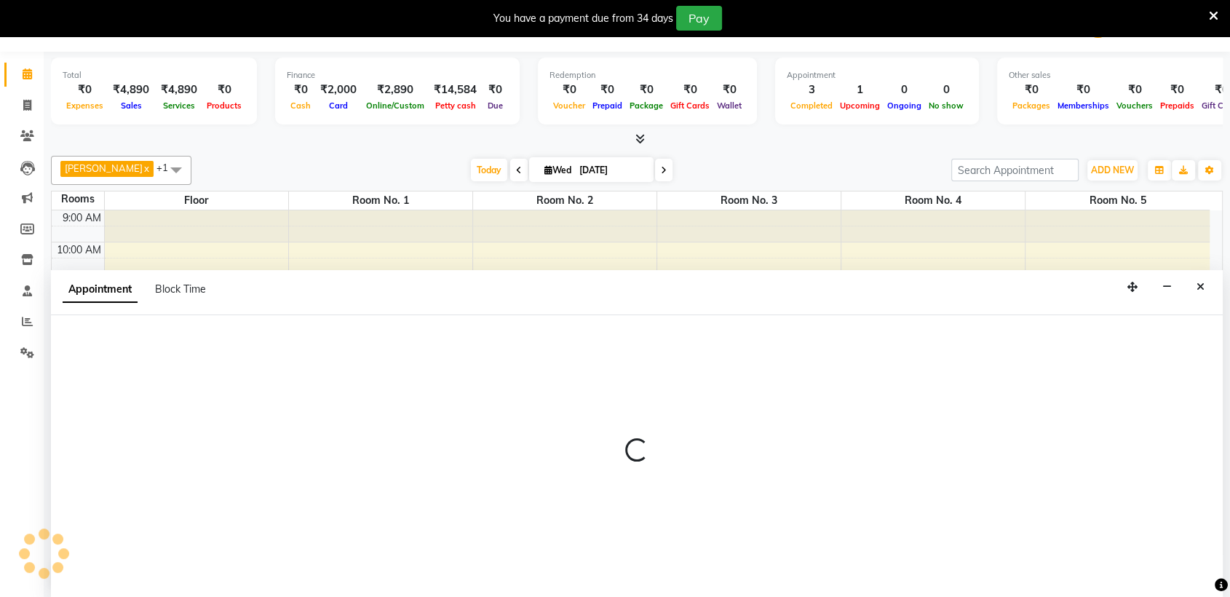
select select "900"
select select "tentative"
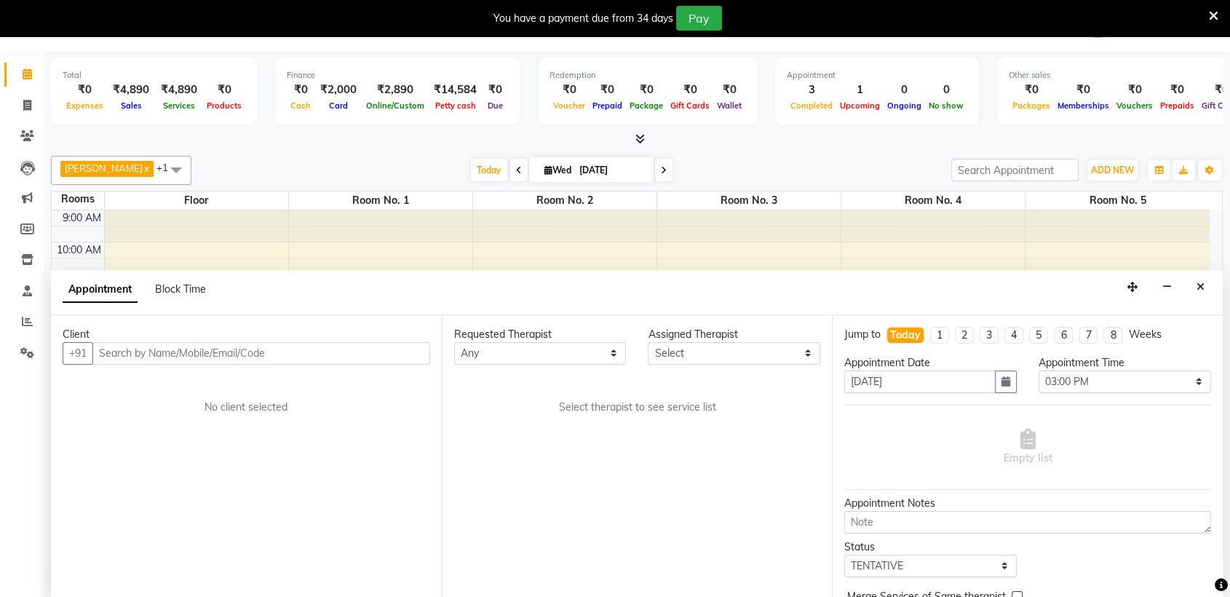
click at [579, 409] on span "Select therapist to see service list" at bounding box center [636, 407] width 157 height 15
click at [281, 413] on div "No client selected" at bounding box center [247, 407] width 298 height 15
click at [295, 359] on input "text" at bounding box center [261, 353] width 338 height 23
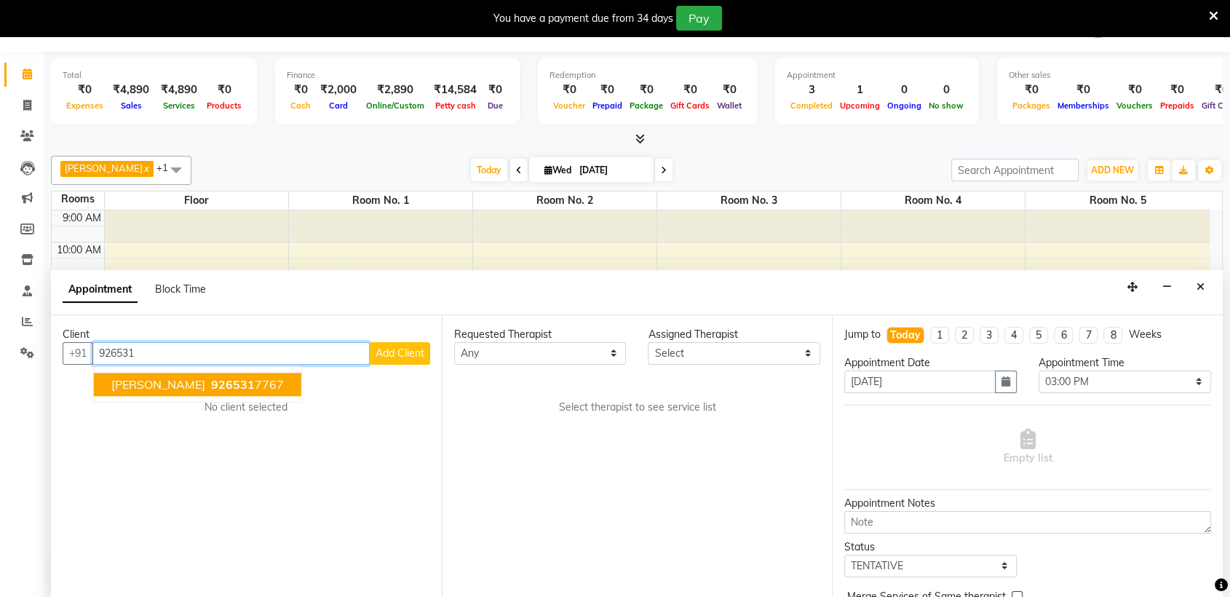
click at [256, 380] on ngb-highlight "926531 7767" at bounding box center [246, 384] width 76 height 15
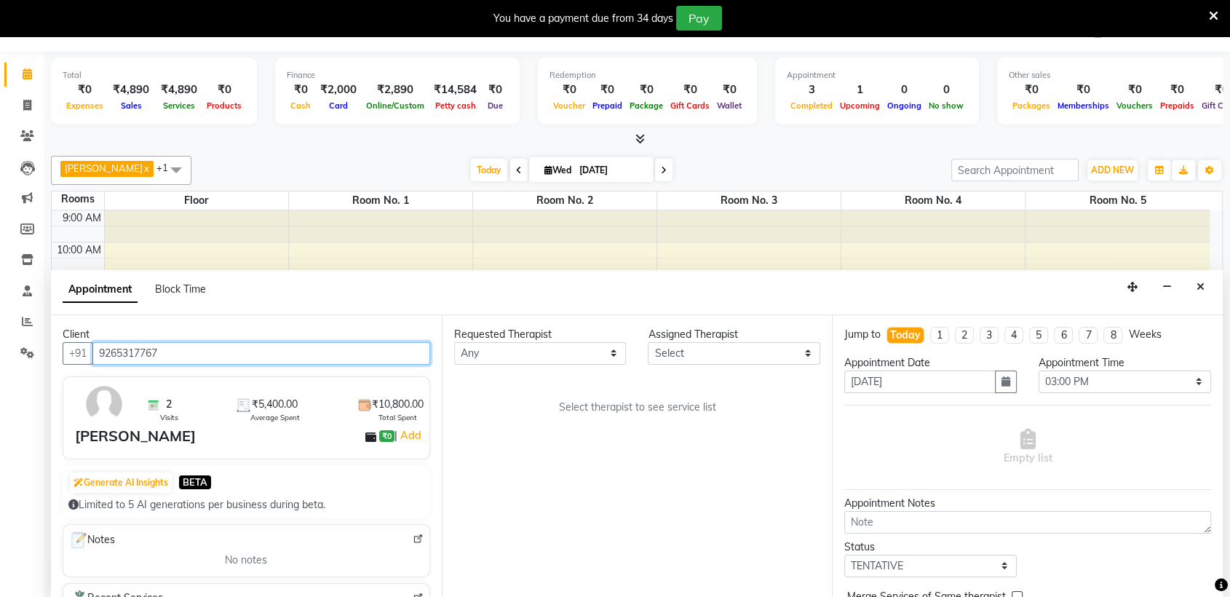
type input "9265317767"
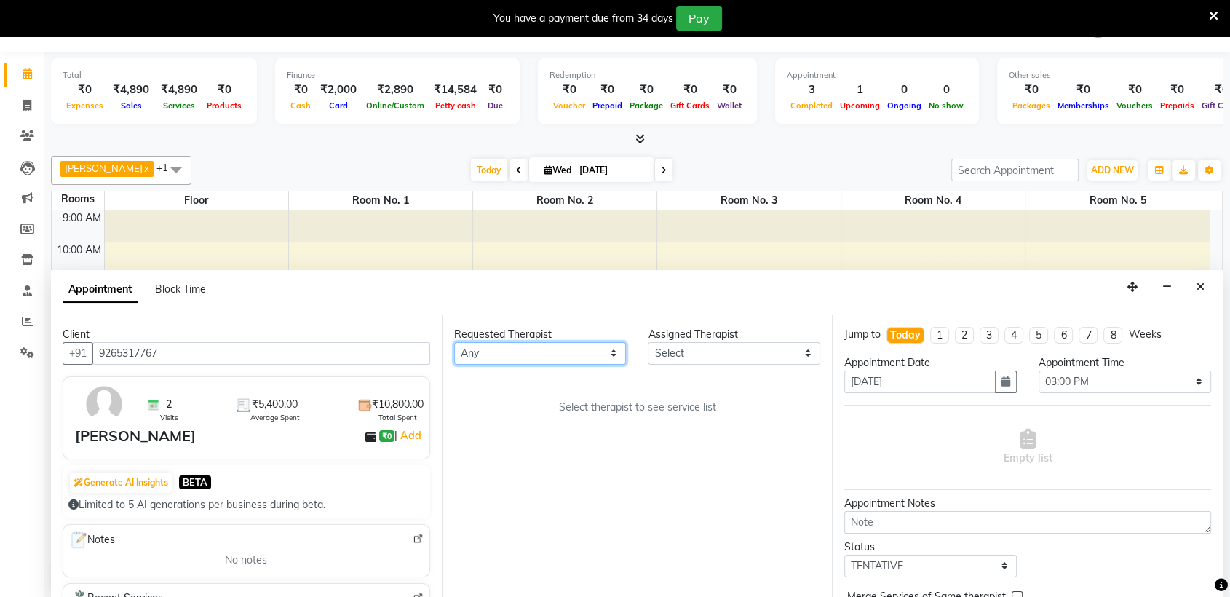
click at [501, 347] on select "Any AKOK Allure Thai Appointment [PERSON_NAME] CHEM [PERSON_NAME] HRIATI [DEMOG…" at bounding box center [540, 353] width 172 height 23
select select "52191"
click at [454, 342] on select "Any AKOK Allure Thai Appointment [PERSON_NAME] CHEM [PERSON_NAME] HRIATI [DEMOG…" at bounding box center [540, 353] width 172 height 23
select select "52191"
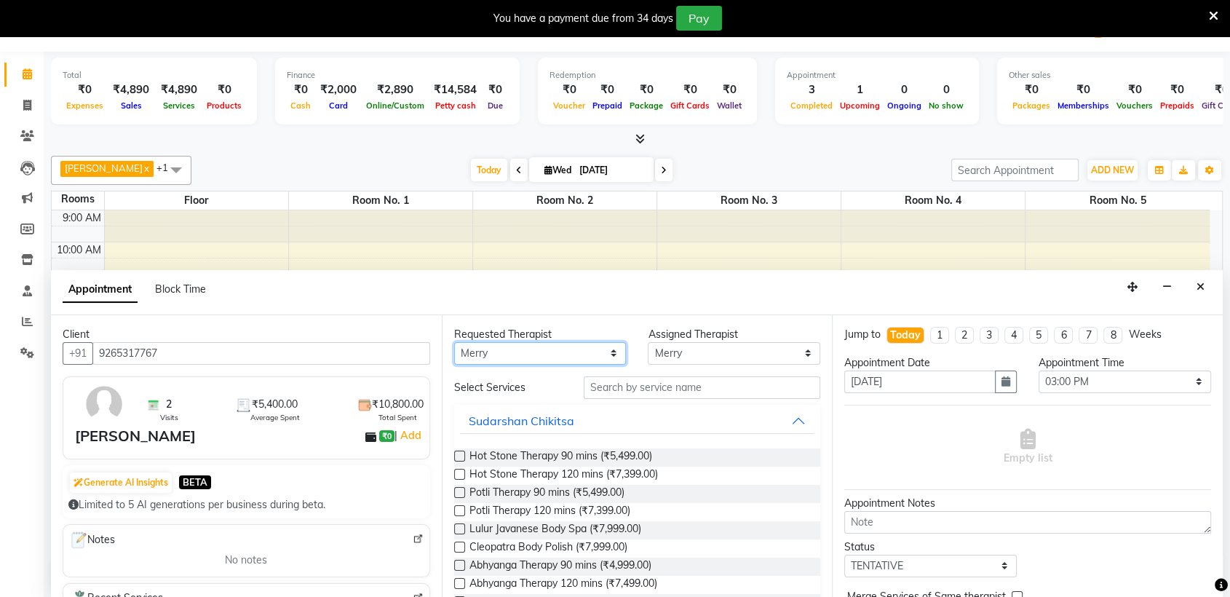
drag, startPoint x: 529, startPoint y: 343, endPoint x: 487, endPoint y: 345, distance: 42.3
click at [487, 345] on select "Any AKOK Allure Thai Appointment [PERSON_NAME] CHEM [PERSON_NAME] HRIATI [DEMOG…" at bounding box center [540, 353] width 172 height 23
select select "62482"
click at [454, 342] on select "Any AKOK Allure Thai Appointment [PERSON_NAME] CHEM [PERSON_NAME] HRIATI [DEMOG…" at bounding box center [540, 353] width 172 height 23
select select "62482"
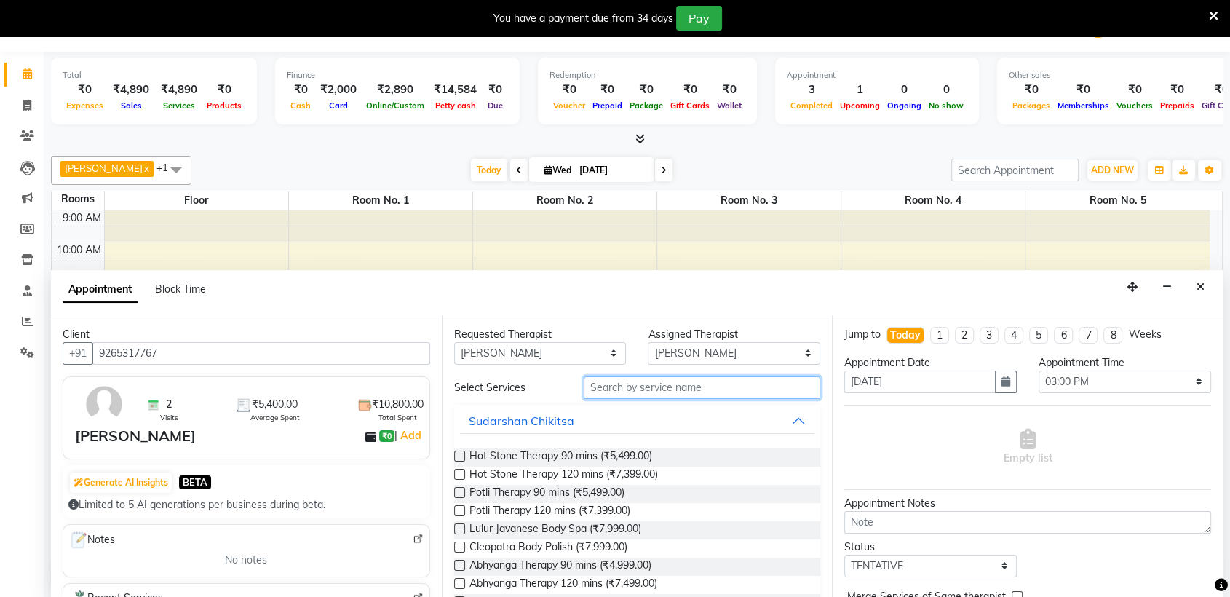
click at [643, 392] on input "text" at bounding box center [702, 387] width 237 height 23
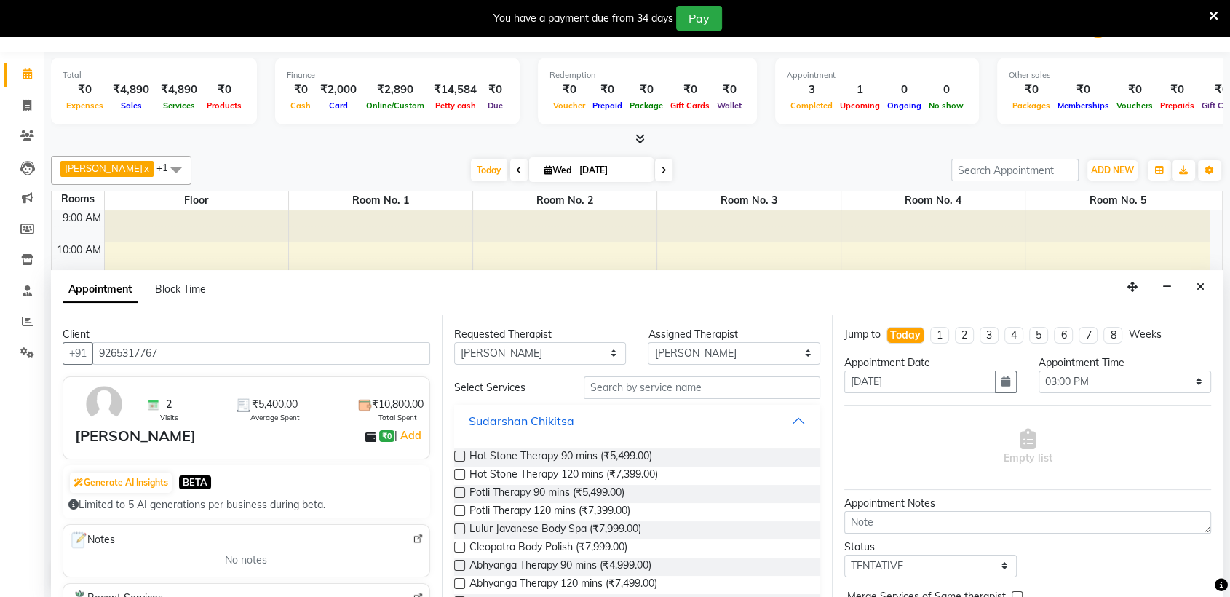
click at [784, 418] on button "Sudarshan Chikitsa" at bounding box center [637, 421] width 355 height 26
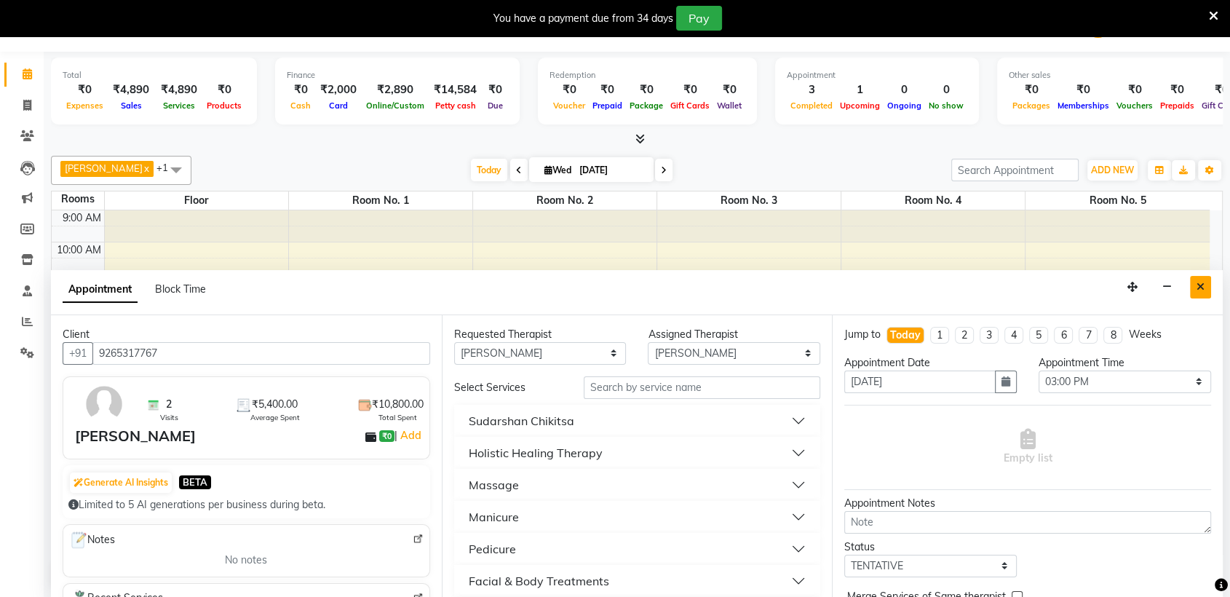
click at [1204, 281] on button "Close" at bounding box center [1200, 287] width 21 height 23
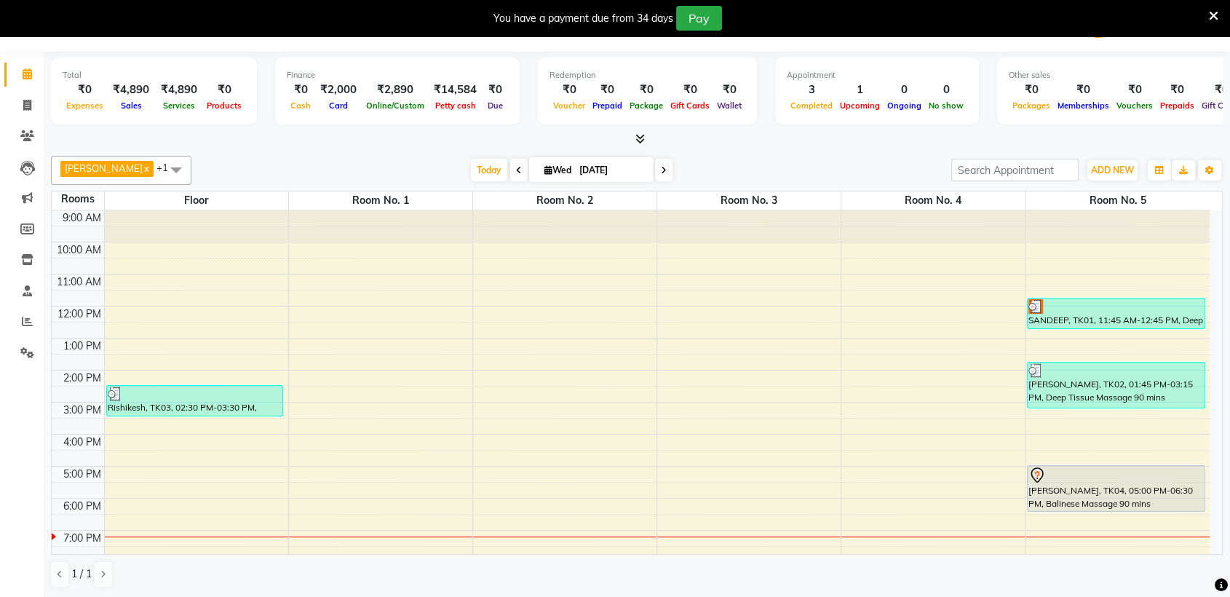
click at [572, 571] on div "1 / 1" at bounding box center [637, 574] width 1172 height 28
click at [582, 464] on div "9:00 AM 10:00 AM 11:00 AM 12:00 PM 1:00 PM 2:00 PM 3:00 PM 4:00 PM 5:00 PM 6:00…" at bounding box center [631, 450] width 1158 height 480
select select "tentative"
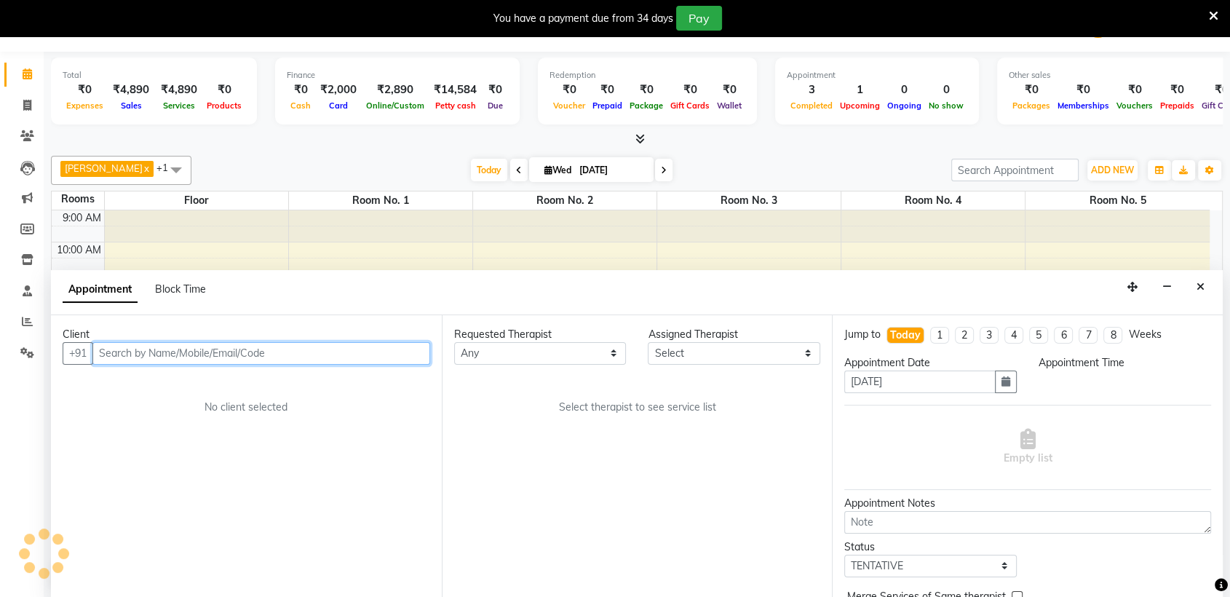
select select "1020"
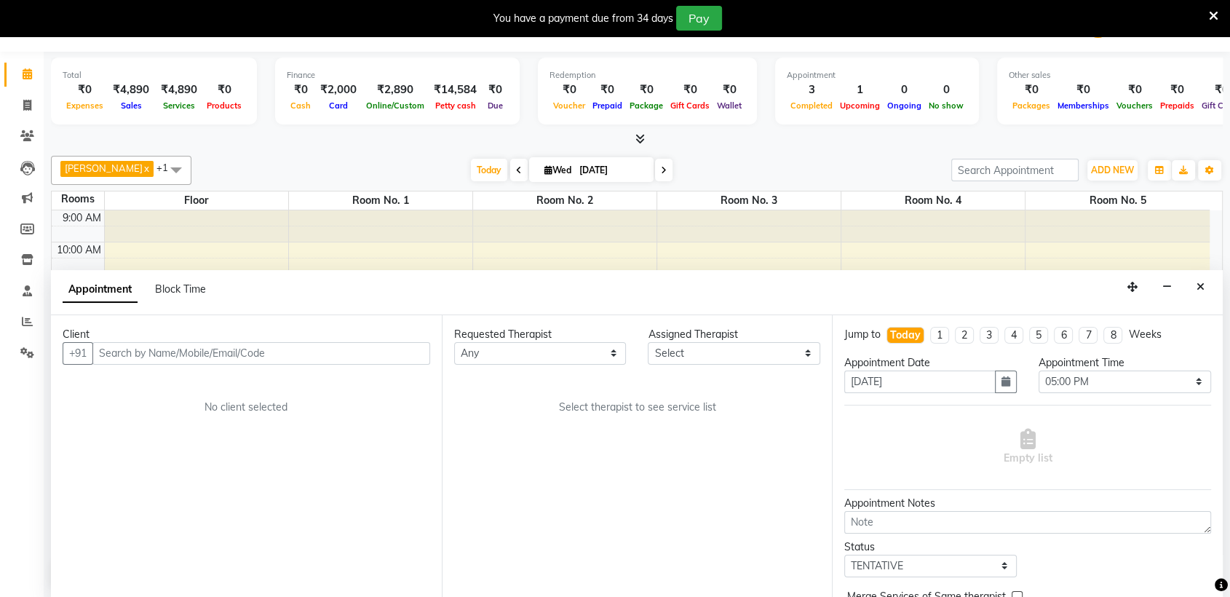
click at [29, 74] on icon at bounding box center [27, 73] width 9 height 11
click at [143, 168] on link "x" at bounding box center [146, 168] width 7 height 12
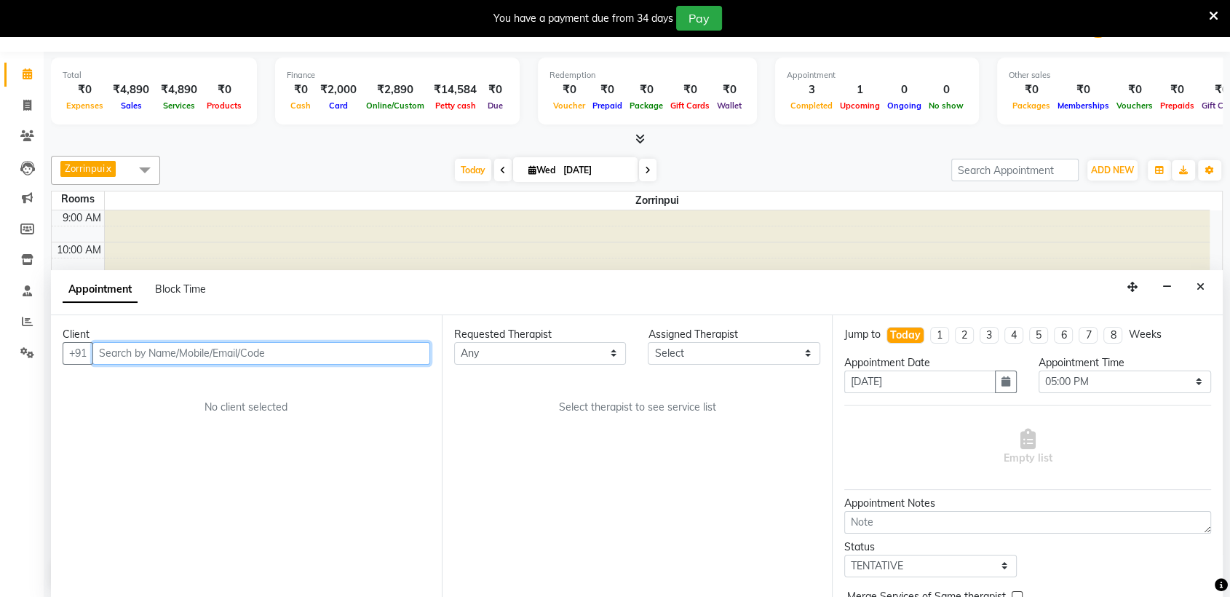
click at [342, 355] on input "text" at bounding box center [261, 353] width 338 height 23
paste input "9920467188"
click at [342, 355] on input "text" at bounding box center [261, 353] width 338 height 23
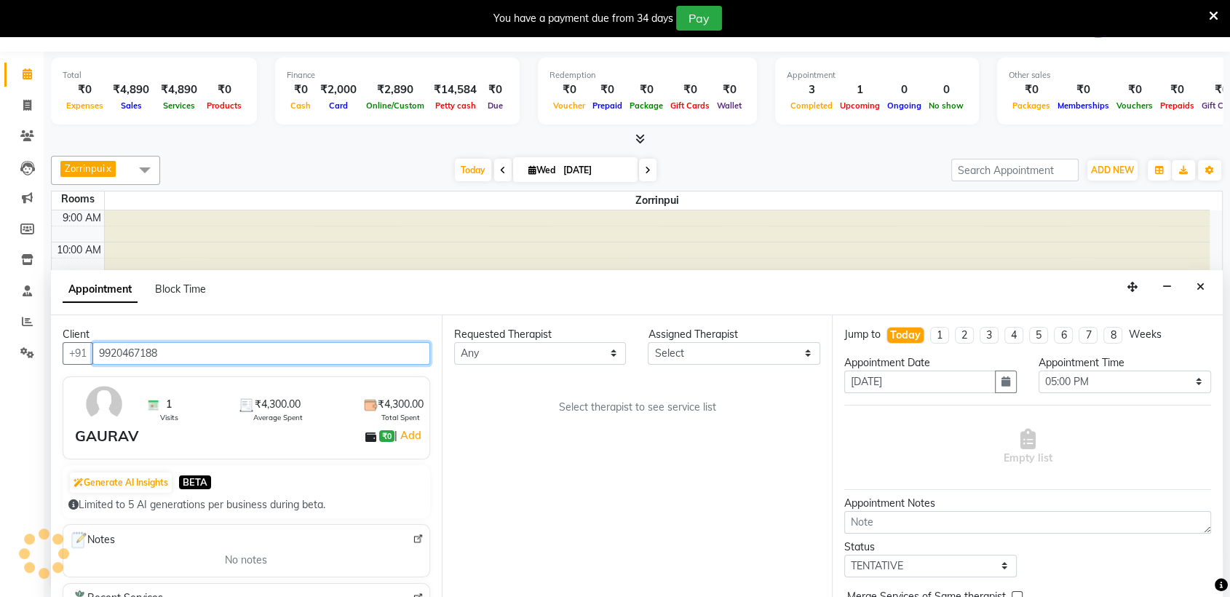
scroll to position [0, 0]
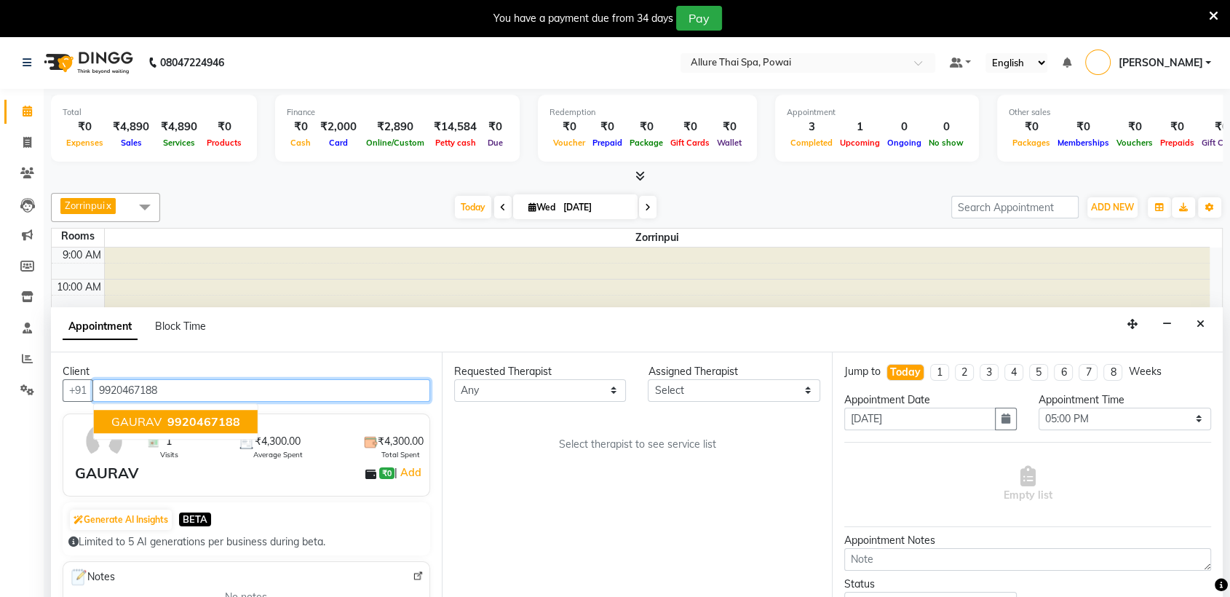
type input "9920467188"
click at [191, 368] on div "Client" at bounding box center [247, 371] width 368 height 15
click at [221, 387] on input "9920467188" at bounding box center [261, 390] width 338 height 23
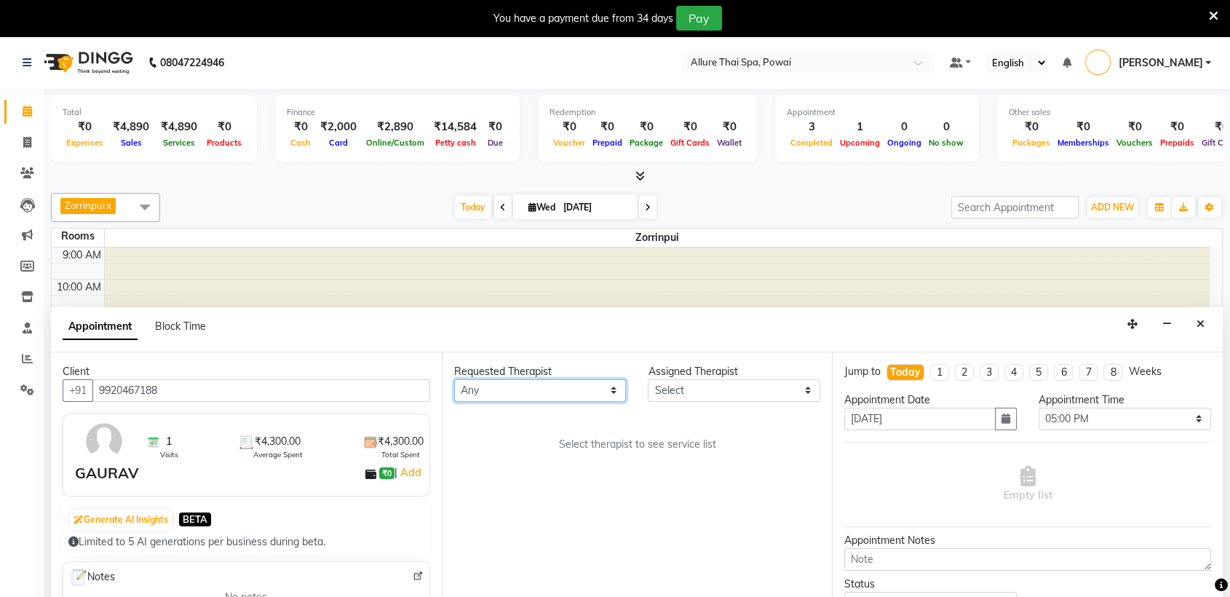
click at [530, 395] on select "Any AKOK Allure Thai Appointment [PERSON_NAME] CHEM [PERSON_NAME] HRIATI [DEMOG…" at bounding box center [540, 390] width 172 height 23
select select "61244"
click at [454, 379] on select "Any AKOK Allure Thai Appointment [PERSON_NAME] CHEM [PERSON_NAME] HRIATI [DEMOG…" at bounding box center [540, 390] width 172 height 23
select select "61244"
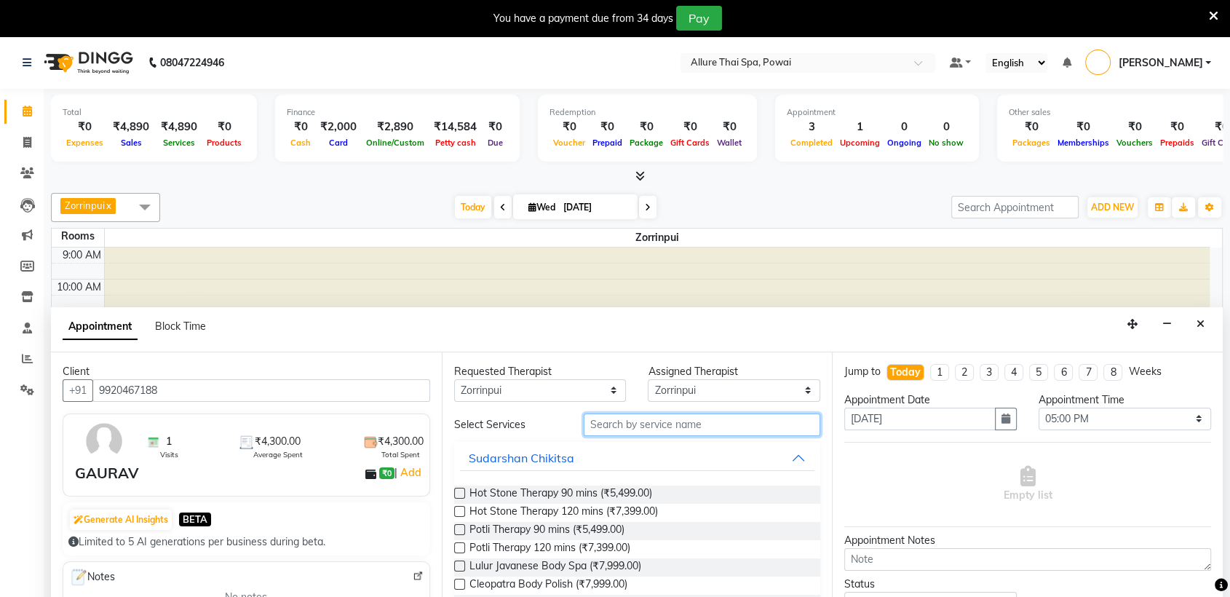
click at [629, 428] on input "text" at bounding box center [702, 424] width 237 height 23
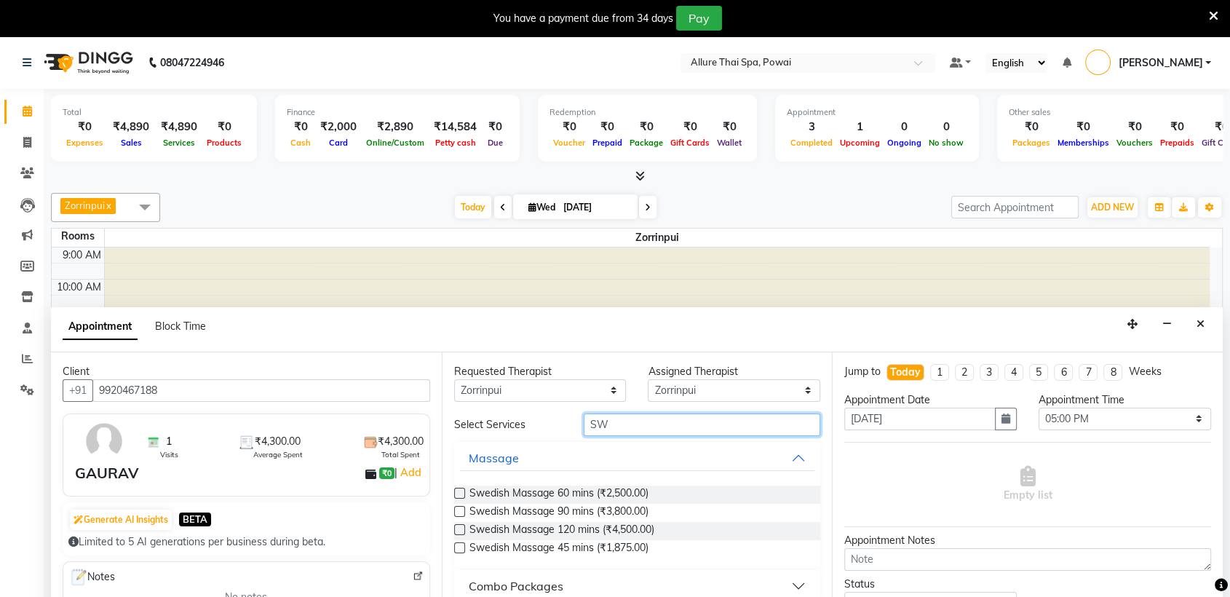
type input "SW"
click at [825, 501] on div "Requested Therapist Any AKOK Allure Thai Appointment [PERSON_NAME] CHEM [PERSON…" at bounding box center [637, 493] width 391 height 282
click at [827, 562] on div "Requested Therapist Any AKOK Allure Thai Appointment [PERSON_NAME] CHEM [PERSON…" at bounding box center [637, 493] width 391 height 282
click at [458, 508] on label at bounding box center [459, 511] width 11 height 11
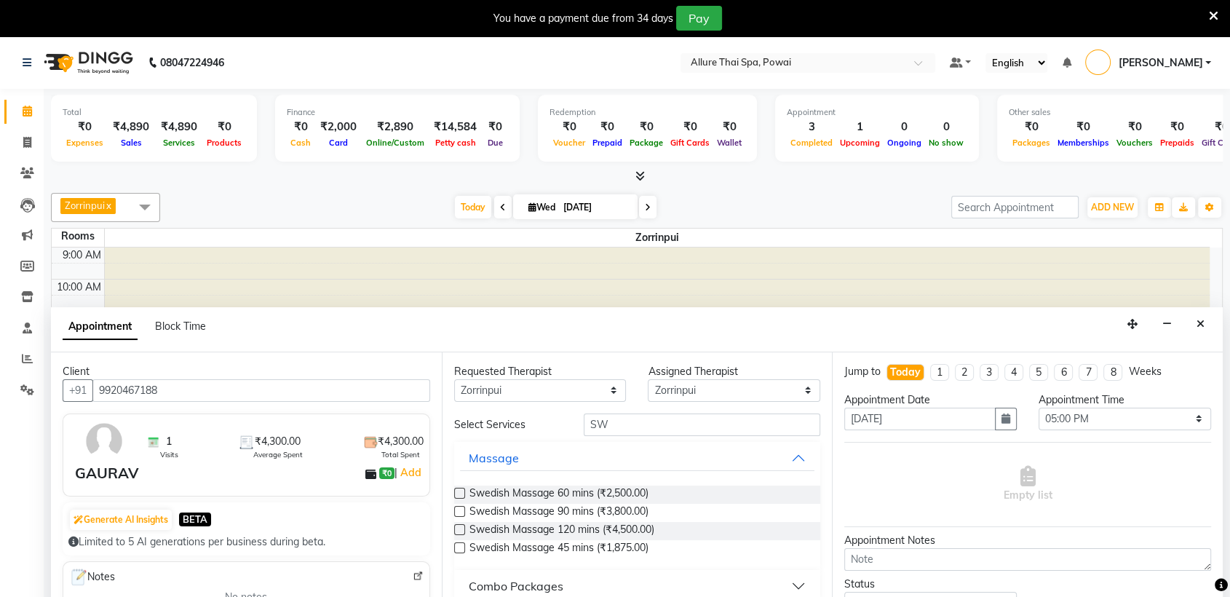
click at [458, 508] on input "checkbox" at bounding box center [458, 512] width 9 height 9
checkbox input "true"
select select "4276"
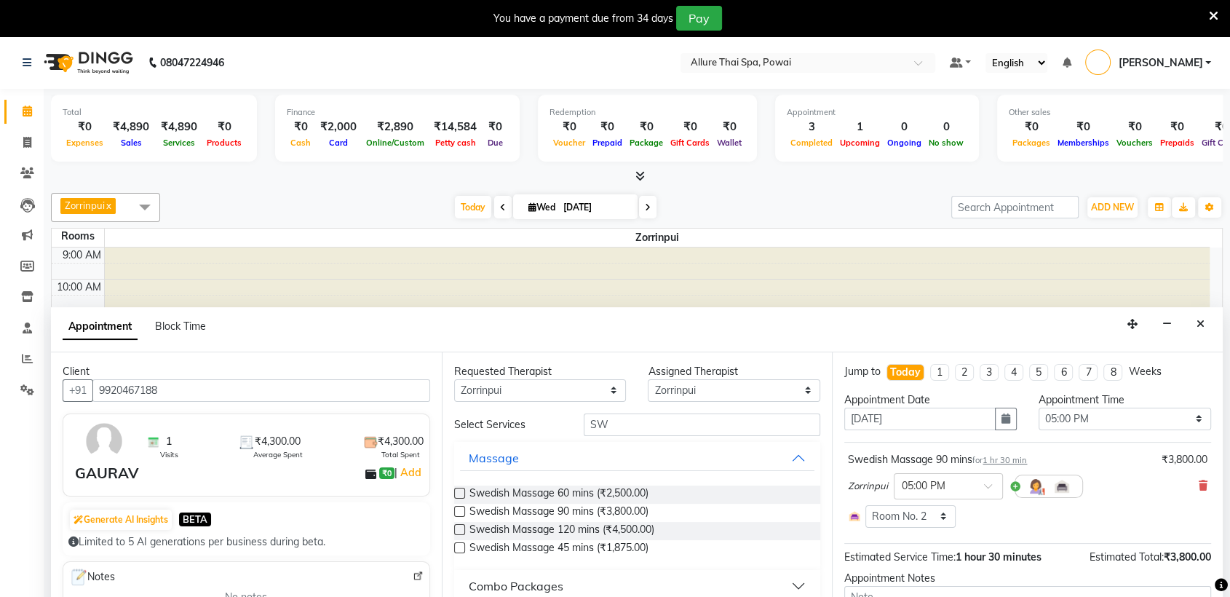
checkbox input "false"
click at [921, 524] on select "Select Room Floor Room No. 1 Room No. 3 Room No. 4 Room No. 5 Room No. 2" at bounding box center [910, 516] width 90 height 23
select select "4277"
click at [865, 505] on select "Select Room Floor Room No. 1 Room No. 3 Room No. 4 Room No. 5 Room No. 2" at bounding box center [910, 516] width 90 height 23
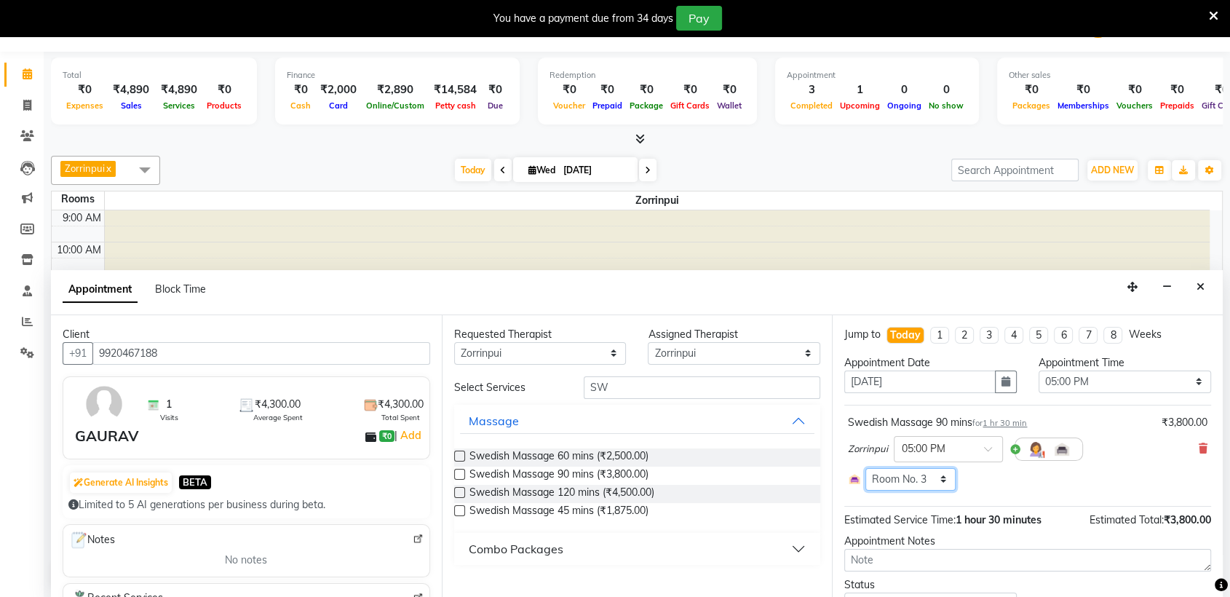
scroll to position [108, 0]
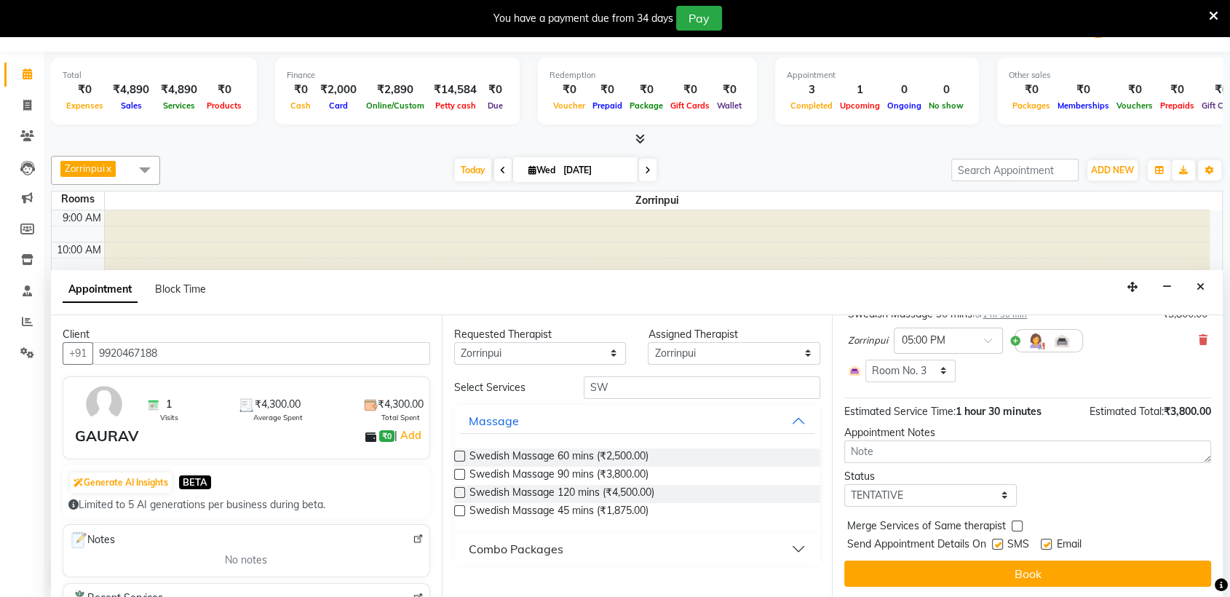
click at [1001, 536] on div "SMS" at bounding box center [1016, 545] width 49 height 18
click at [1000, 541] on label at bounding box center [997, 544] width 11 height 11
click at [1000, 541] on input "checkbox" at bounding box center [996, 545] width 9 height 9
checkbox input "false"
click at [1041, 542] on label at bounding box center [1046, 544] width 11 height 11
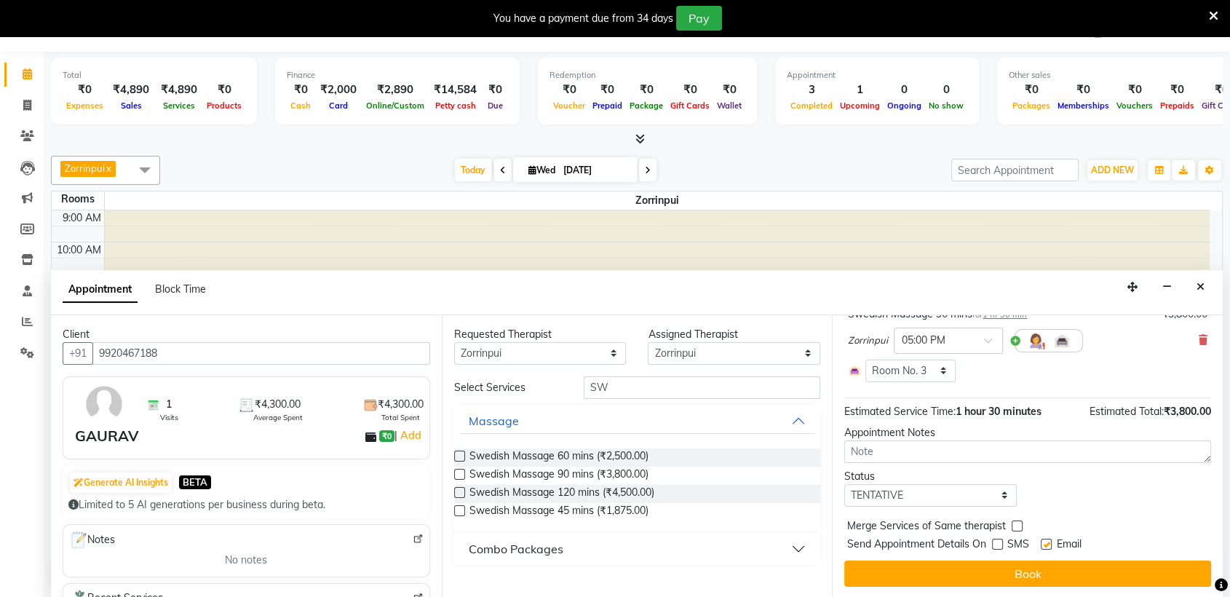
click at [1041, 542] on input "checkbox" at bounding box center [1045, 545] width 9 height 9
checkbox input "false"
click at [950, 499] on select "Select TENTATIVE CONFIRM CHECK-IN UPCOMING" at bounding box center [930, 495] width 172 height 23
select select "confirm booking"
click at [844, 484] on select "Select TENTATIVE CONFIRM CHECK-IN UPCOMING" at bounding box center [930, 495] width 172 height 23
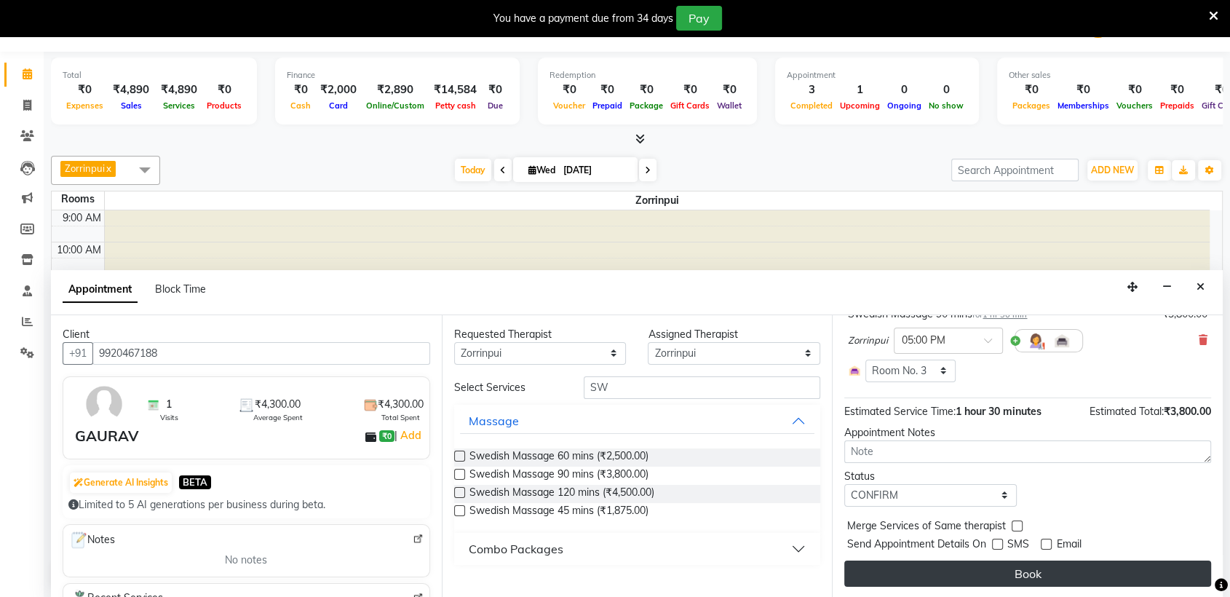
click at [930, 571] on button "Book" at bounding box center [1027, 573] width 367 height 26
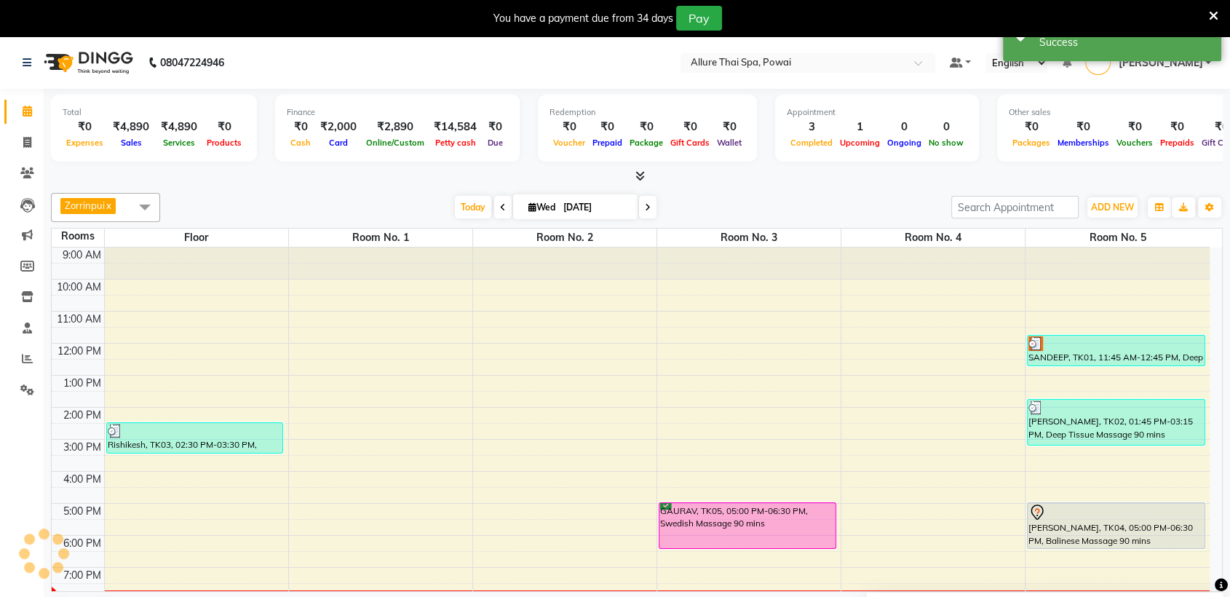
scroll to position [0, 0]
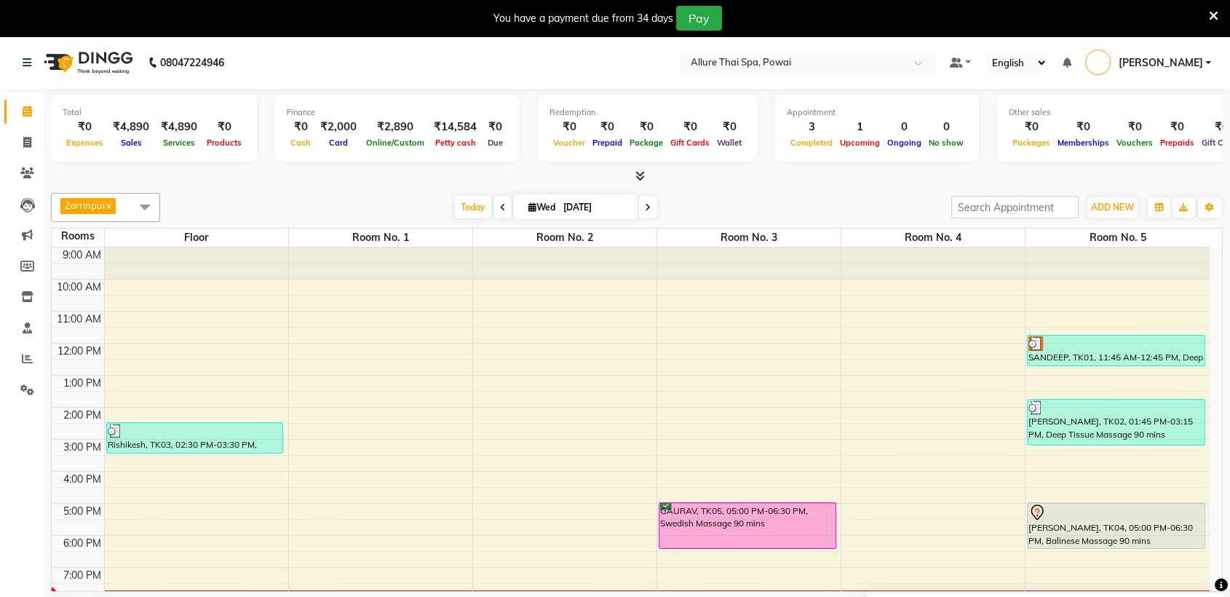
click at [781, 520] on div "GAURAV, TK05, 05:00 PM-06:30 PM, Swedish Massage 90 mins" at bounding box center [747, 525] width 176 height 45
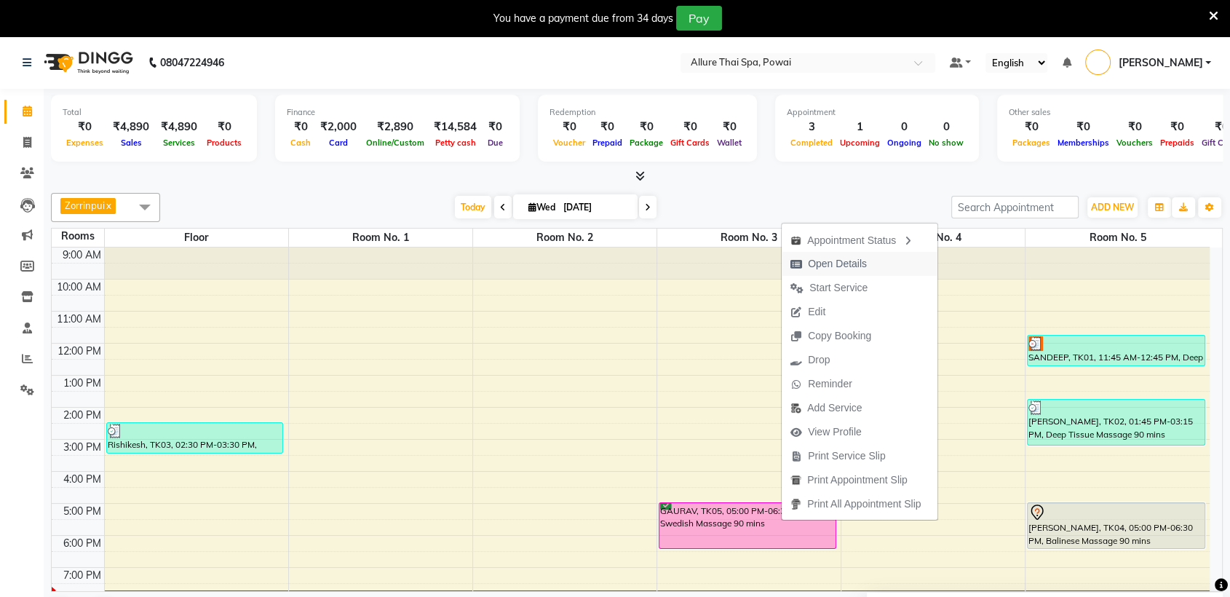
click at [851, 263] on span "Open Details" at bounding box center [837, 263] width 59 height 15
select select "6"
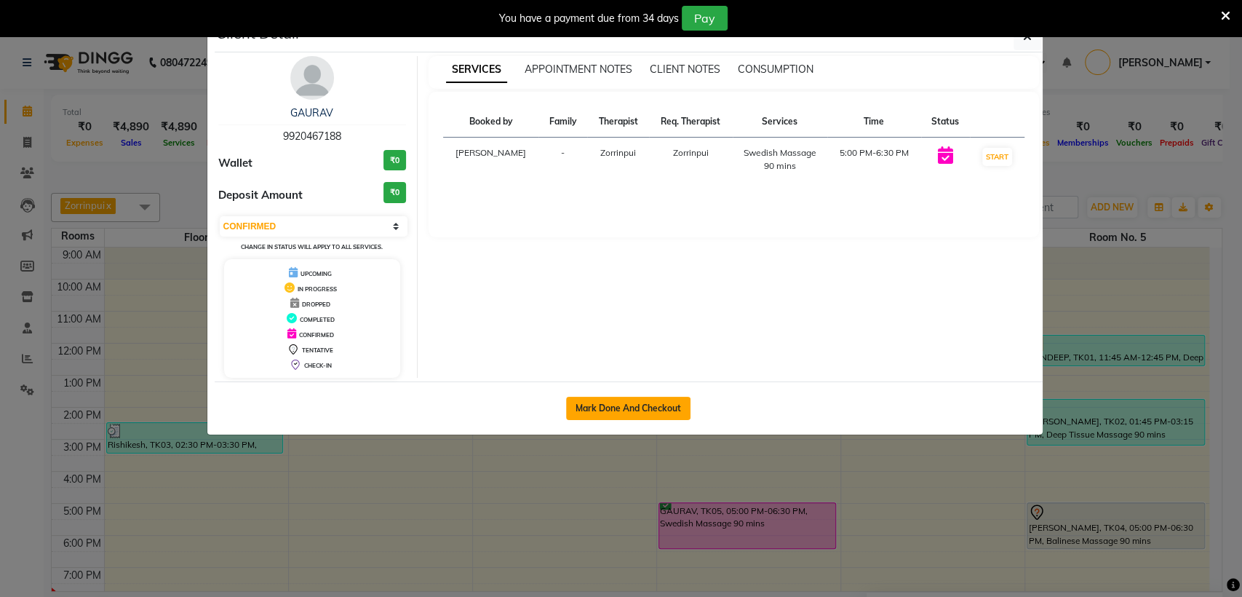
click at [612, 402] on button "Mark Done And Checkout" at bounding box center [628, 408] width 124 height 23
select select "6686"
select select "service"
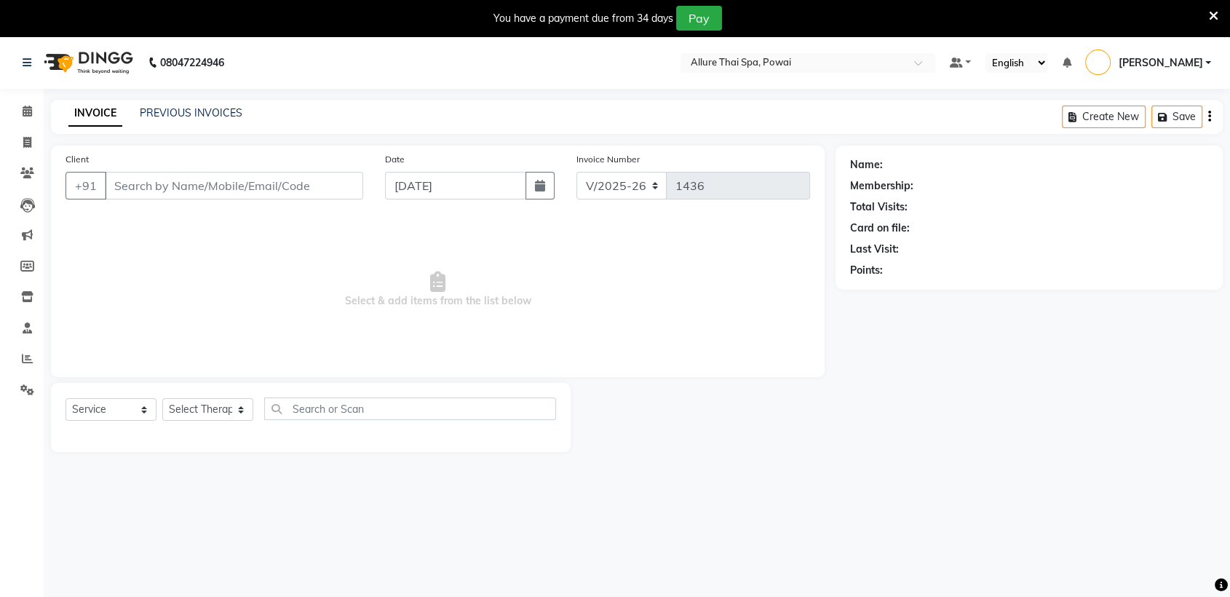
type input "9920467188"
select select "61244"
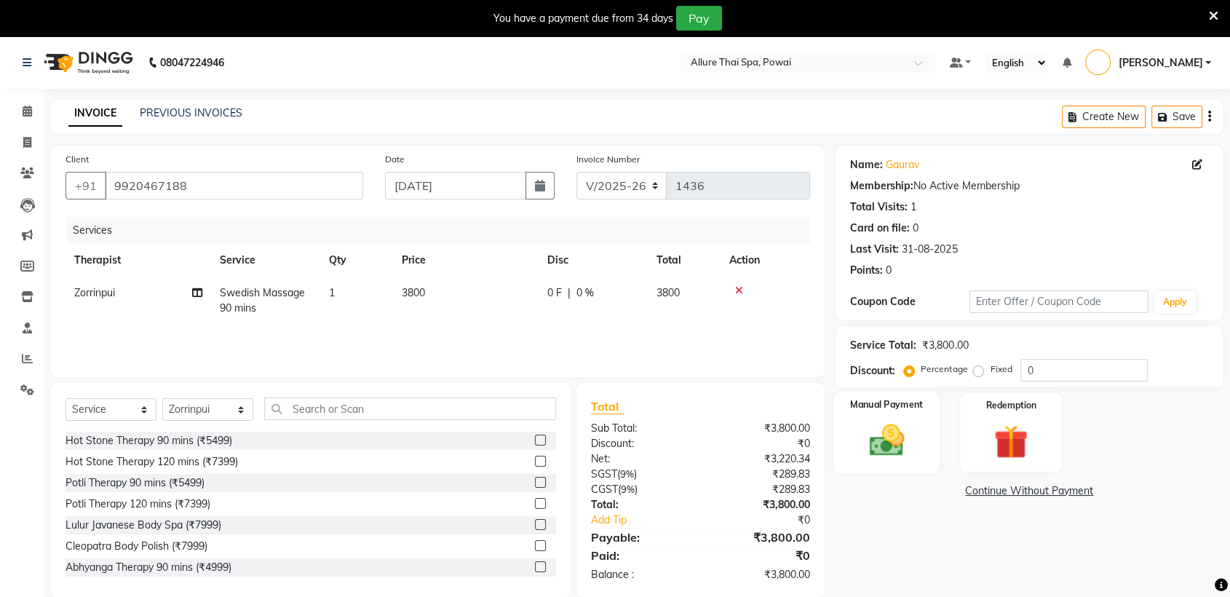
click at [915, 414] on div "Manual Payment" at bounding box center [887, 433] width 106 height 82
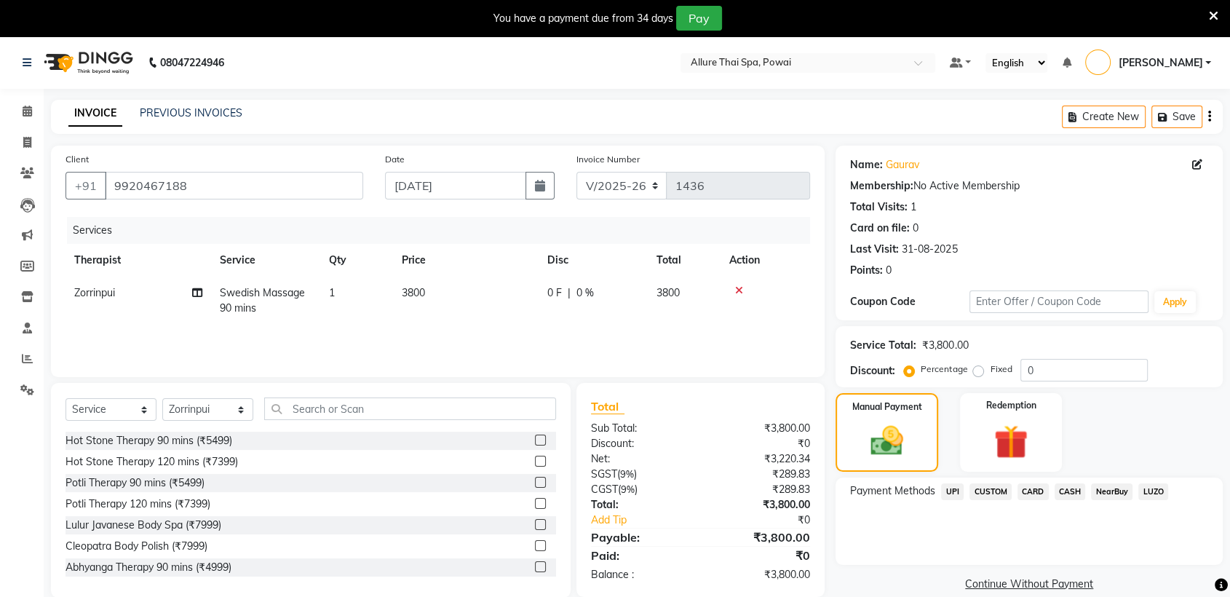
click at [1036, 493] on span "CARD" at bounding box center [1032, 491] width 31 height 17
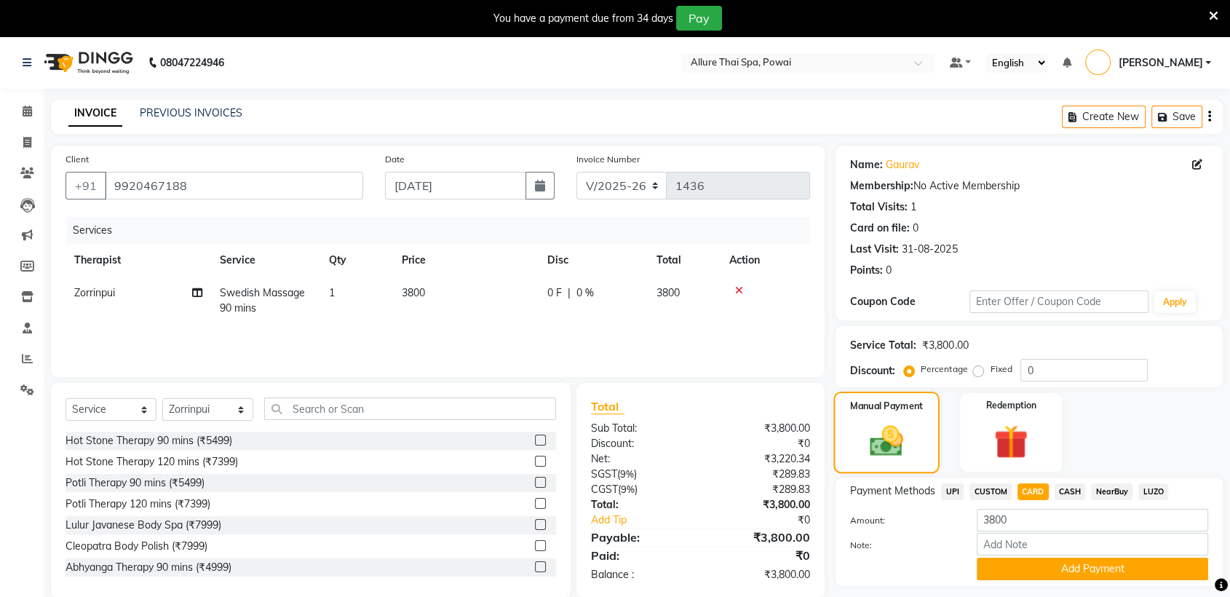
click at [872, 426] on img at bounding box center [886, 440] width 55 height 39
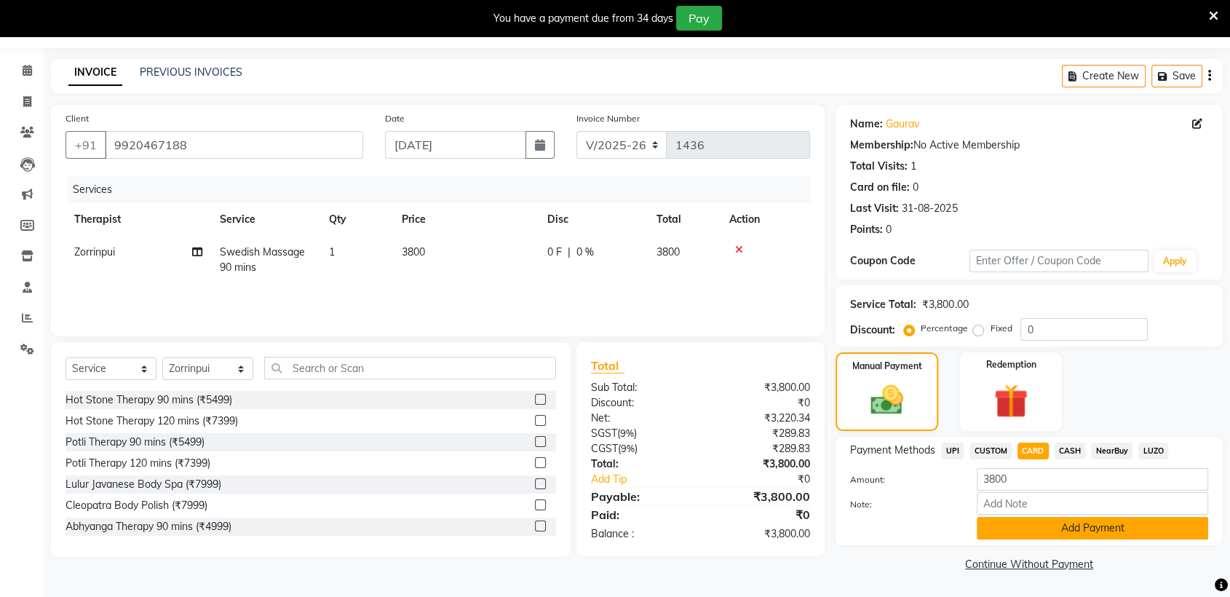
click at [1128, 531] on button "Add Payment" at bounding box center [1092, 528] width 231 height 23
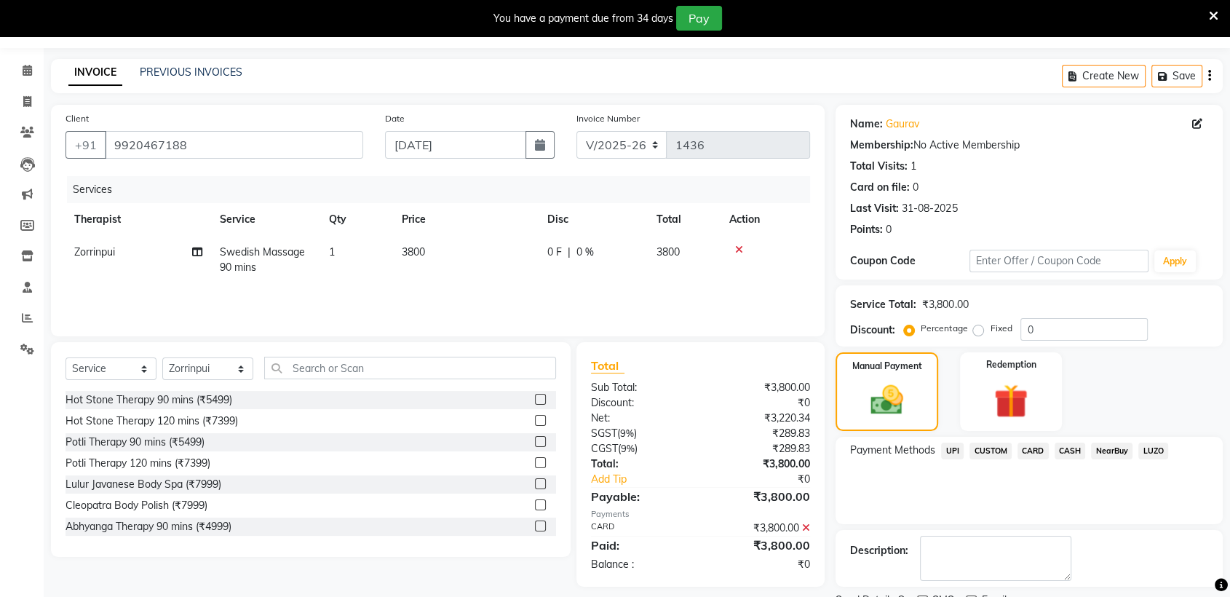
scroll to position [101, 0]
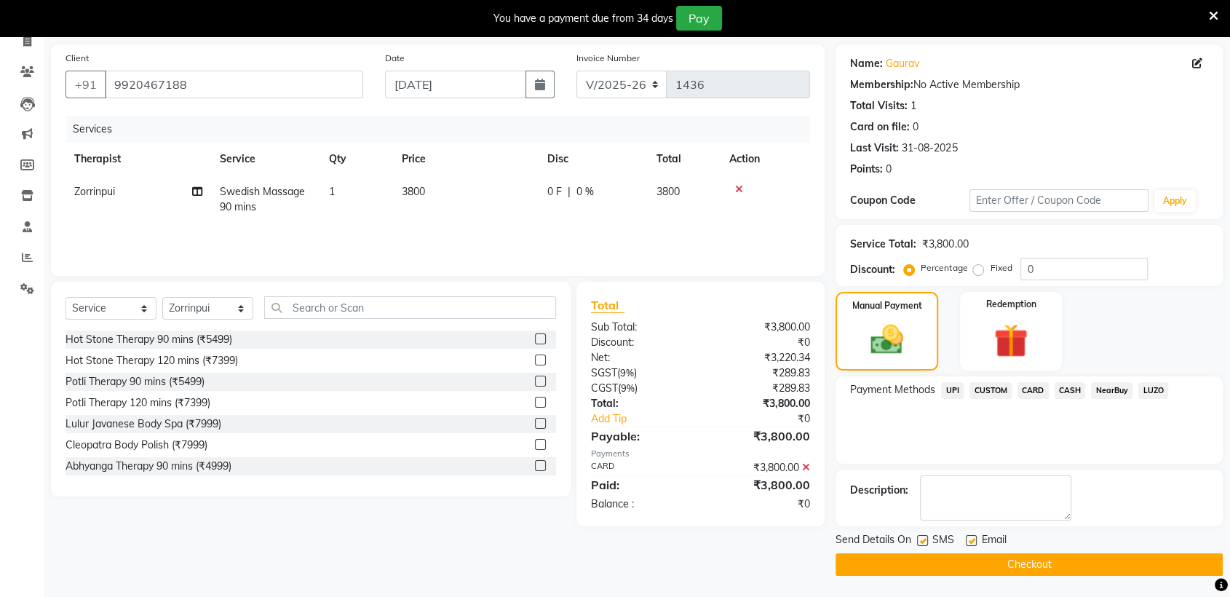
click at [926, 536] on label at bounding box center [922, 540] width 11 height 11
click at [926, 536] on input "checkbox" at bounding box center [921, 540] width 9 height 9
checkbox input "false"
click at [967, 541] on label at bounding box center [971, 540] width 11 height 11
click at [967, 541] on input "checkbox" at bounding box center [970, 540] width 9 height 9
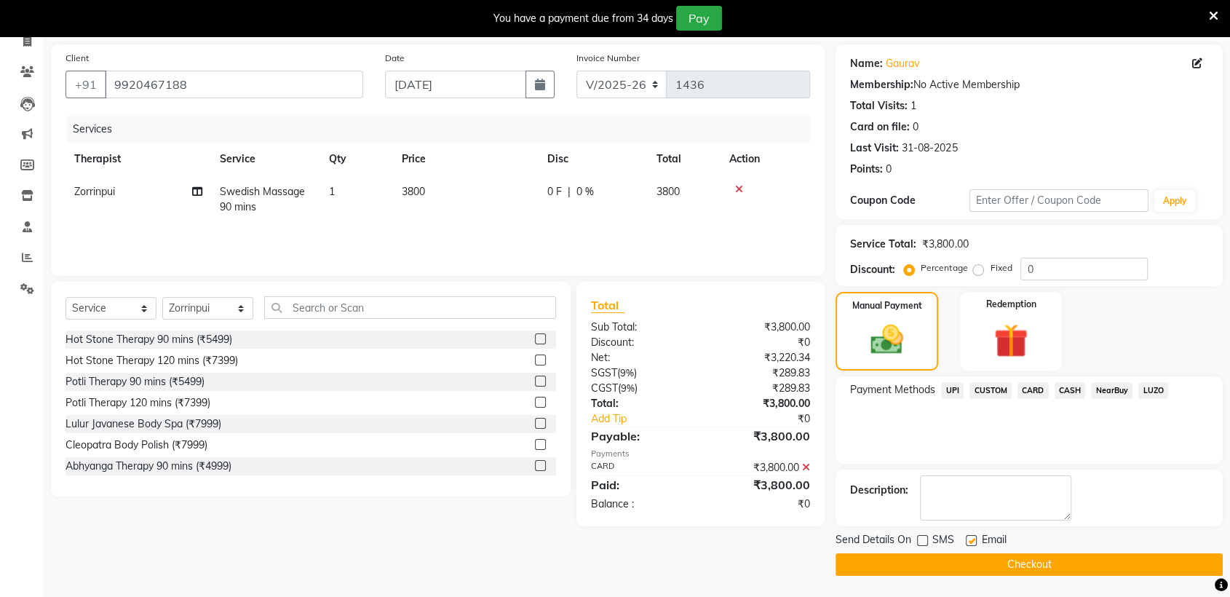
checkbox input "false"
click at [972, 558] on button "Checkout" at bounding box center [1028, 564] width 387 height 23
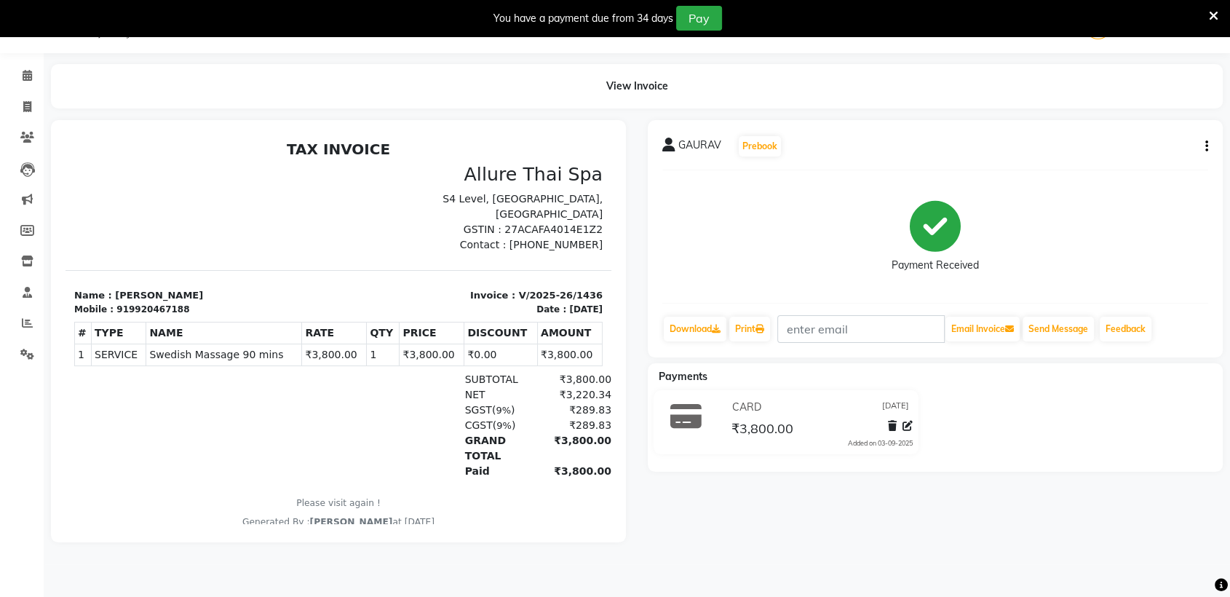
select select "6686"
select select "service"
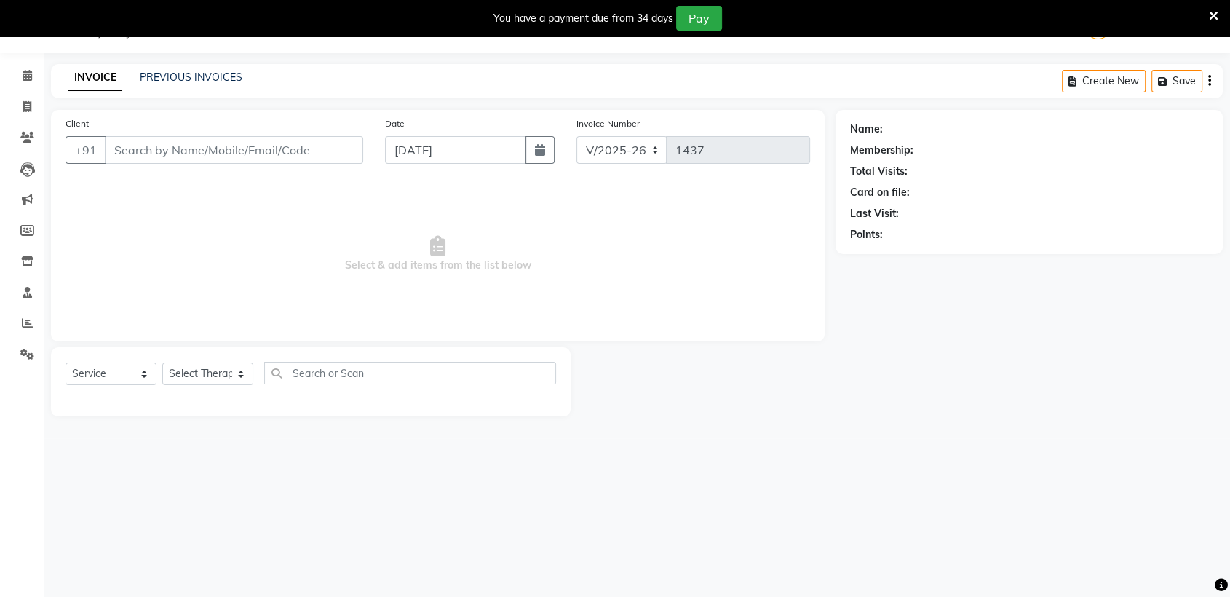
type input "9920467188"
select select "61244"
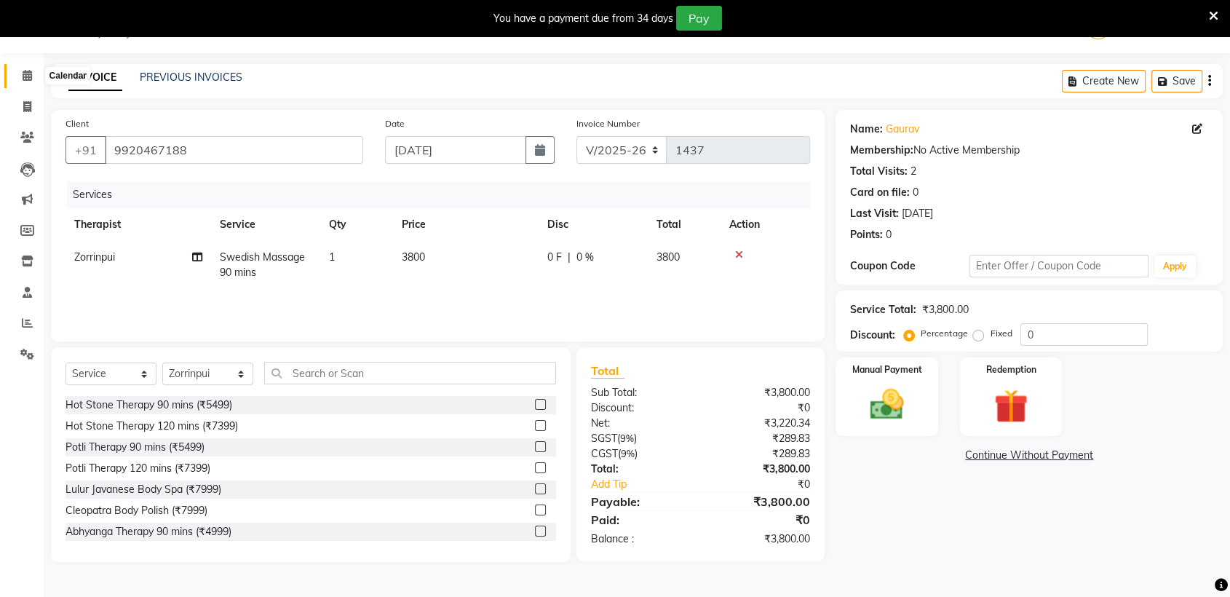
click at [23, 82] on span at bounding box center [27, 76] width 25 height 17
